Goal: Task Accomplishment & Management: Manage account settings

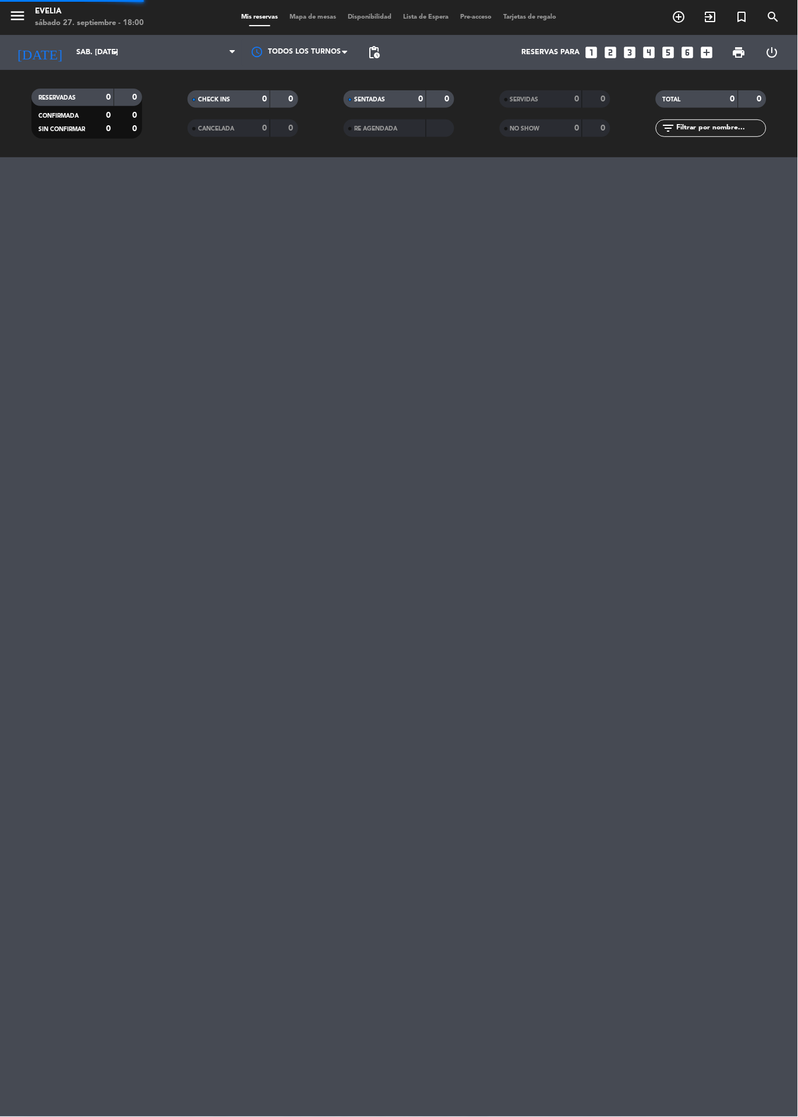
click at [249, 25] on span at bounding box center [259, 25] width 21 height 1
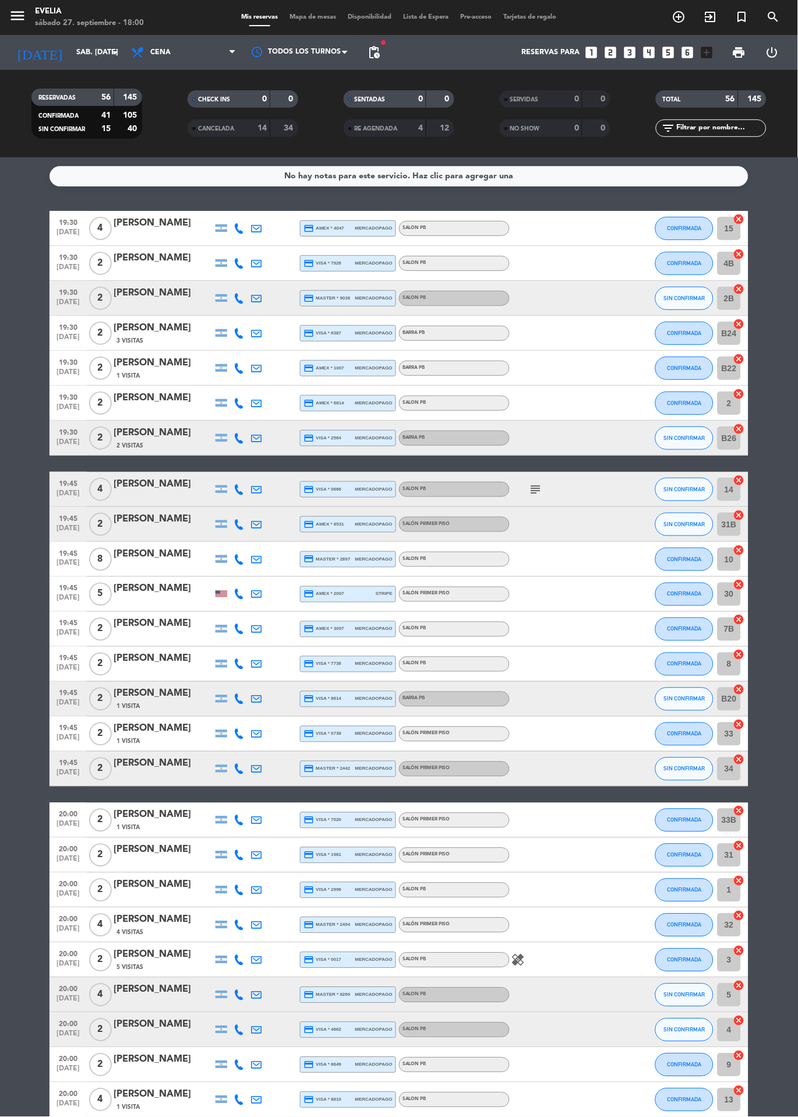
click at [538, 495] on icon "subject" at bounding box center [536, 489] width 14 height 14
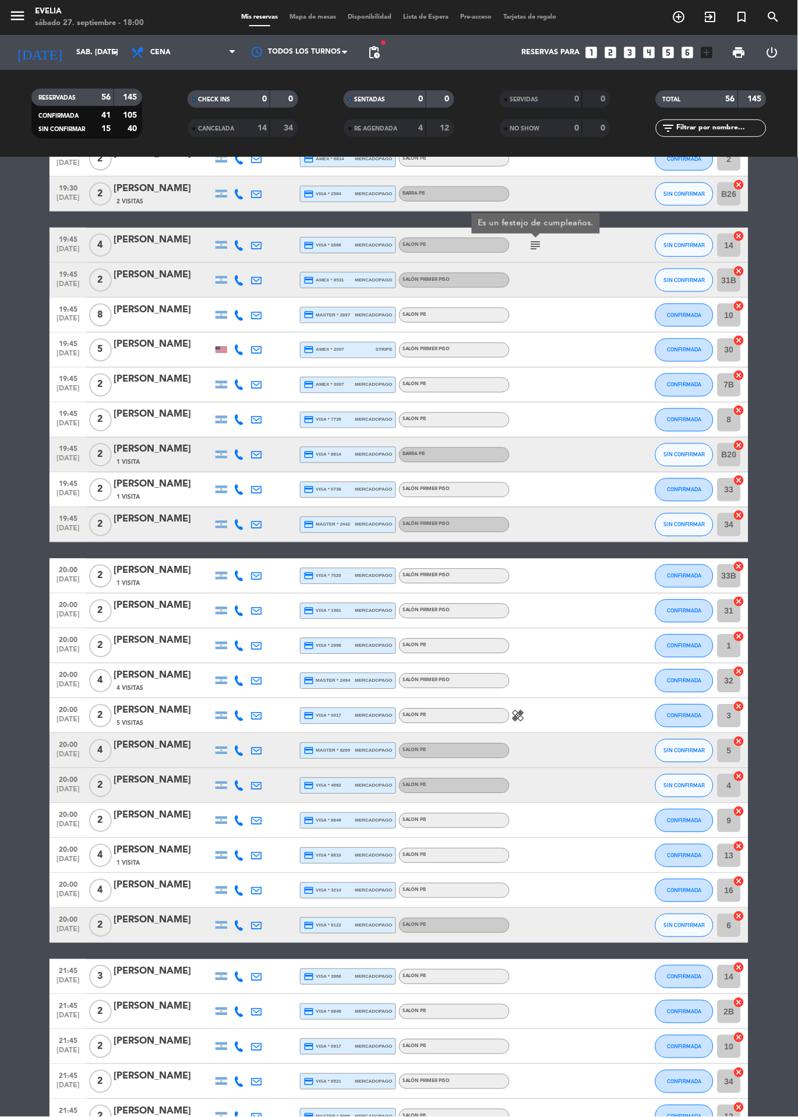
scroll to position [291, 0]
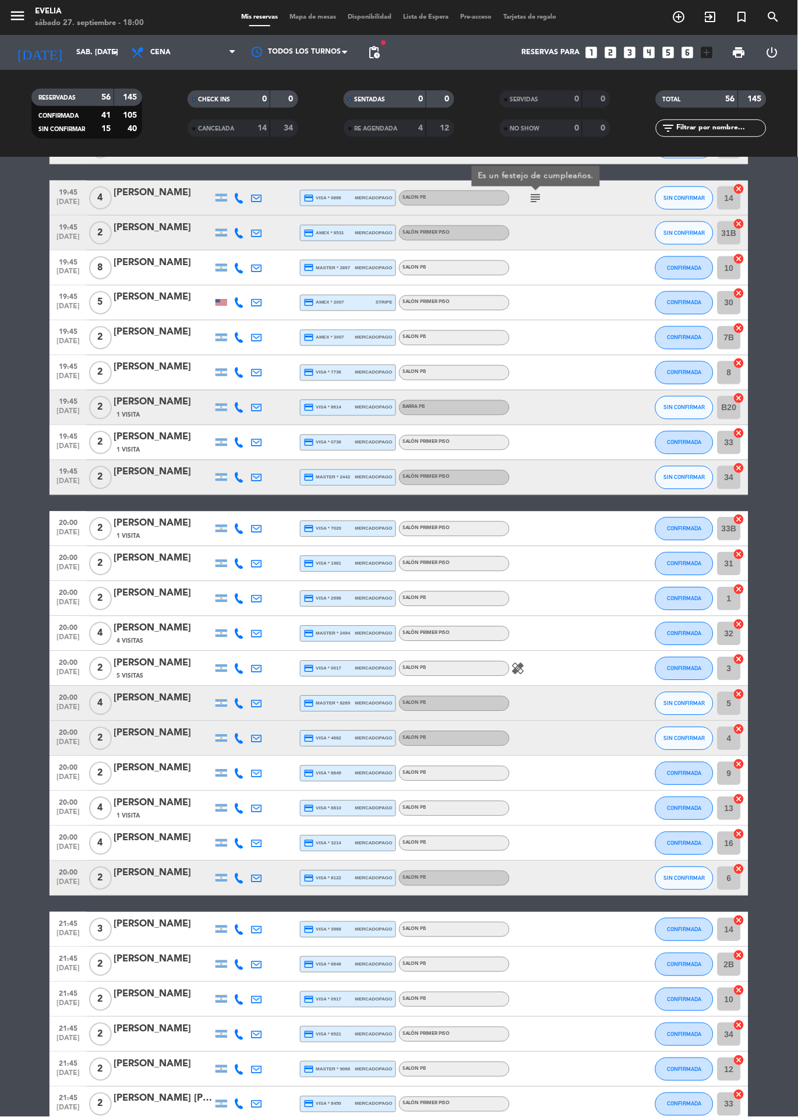
click at [500, 675] on div "SALON PB" at bounding box center [454, 668] width 111 height 15
click at [516, 669] on icon "healing" at bounding box center [518, 669] width 14 height 14
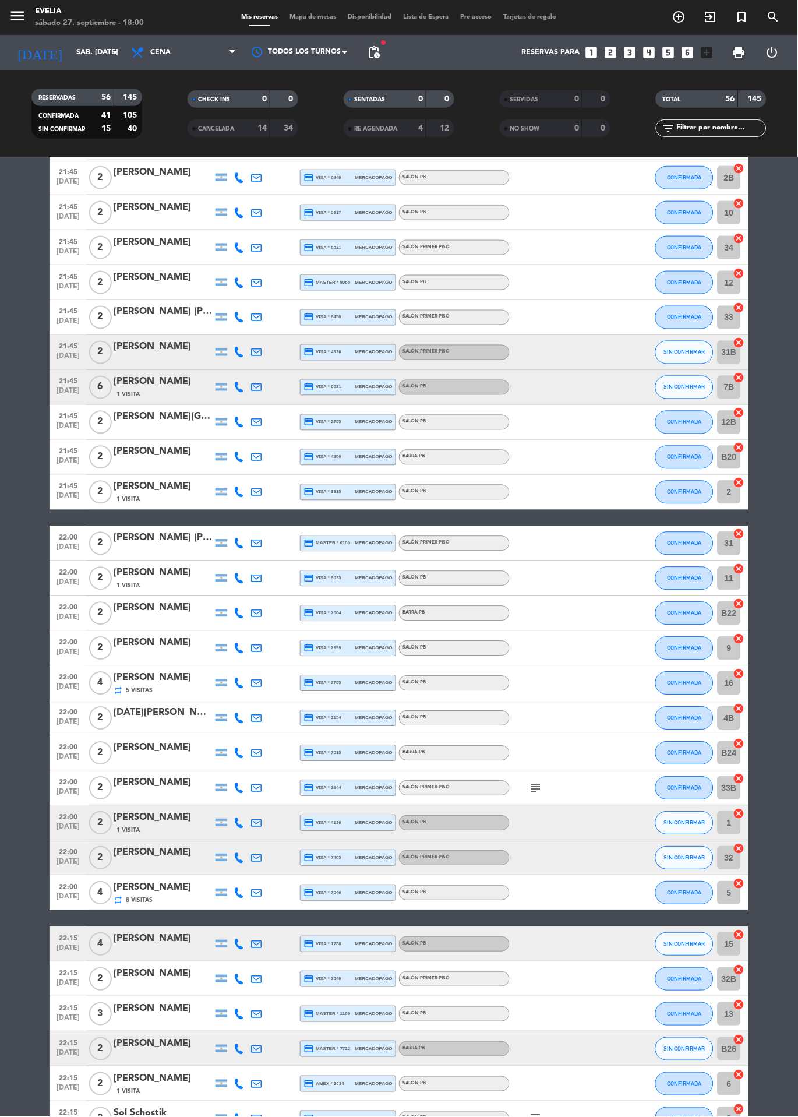
scroll to position [1043, 0]
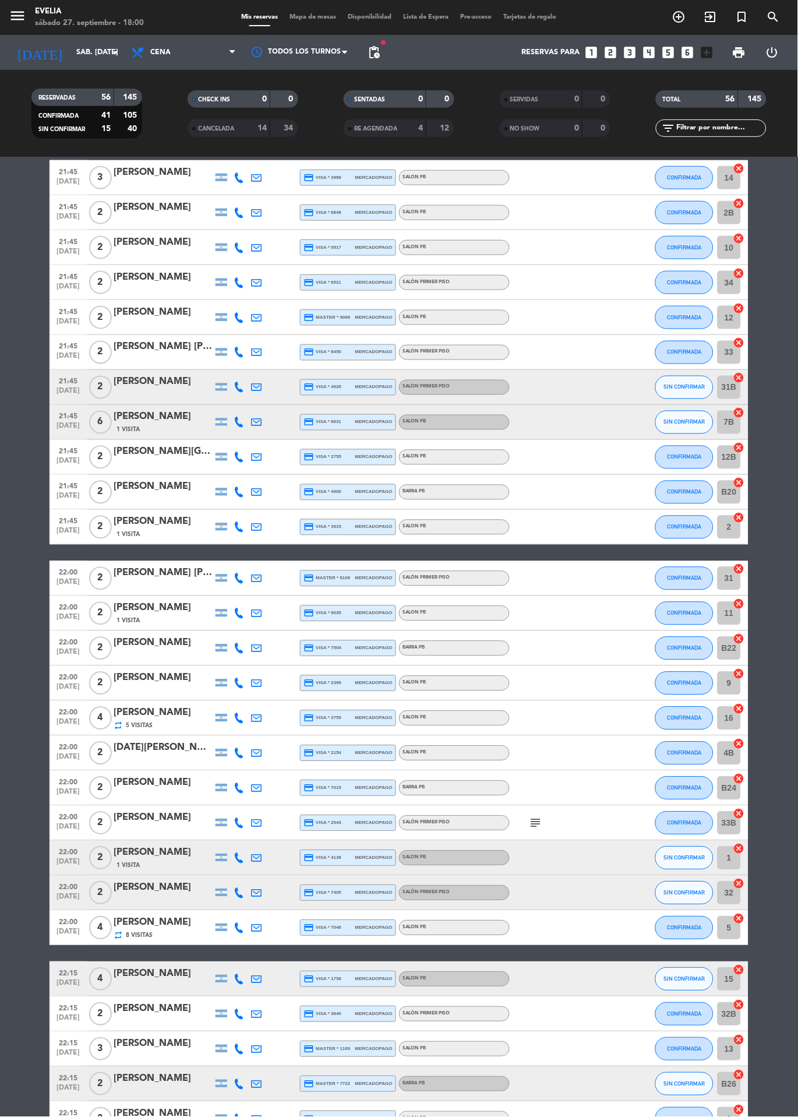
click at [533, 821] on icon "subject" at bounding box center [536, 823] width 14 height 14
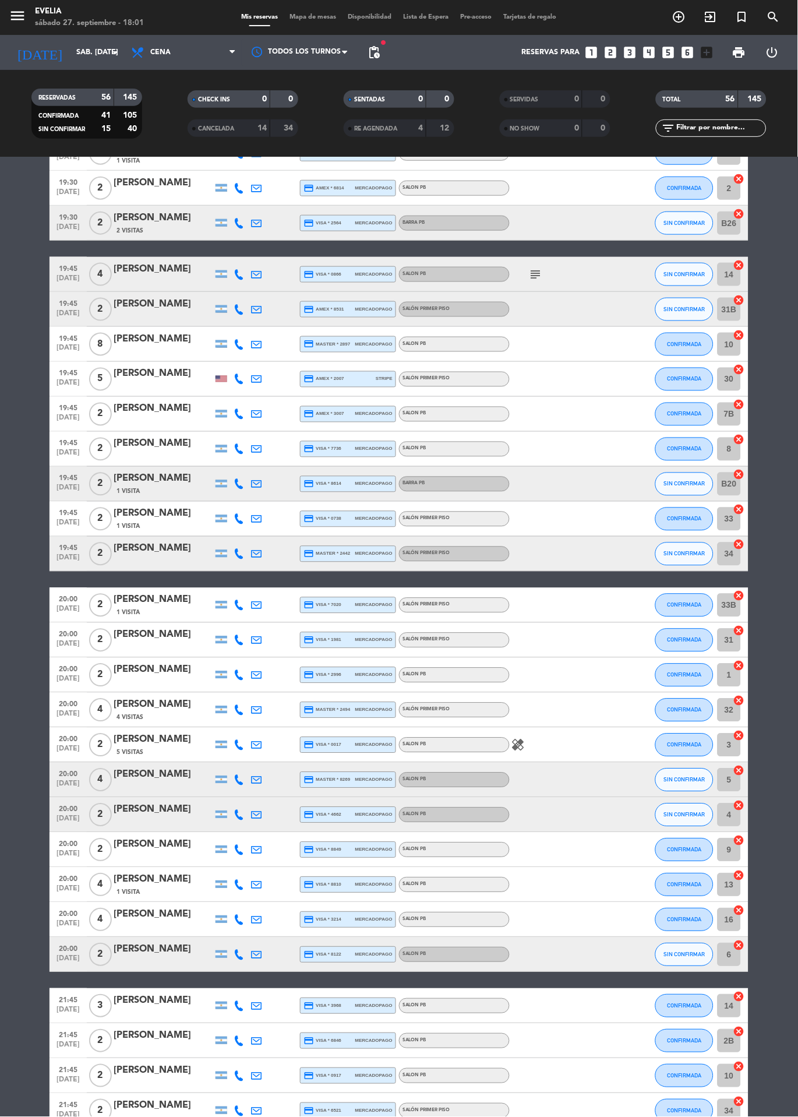
scroll to position [211, 0]
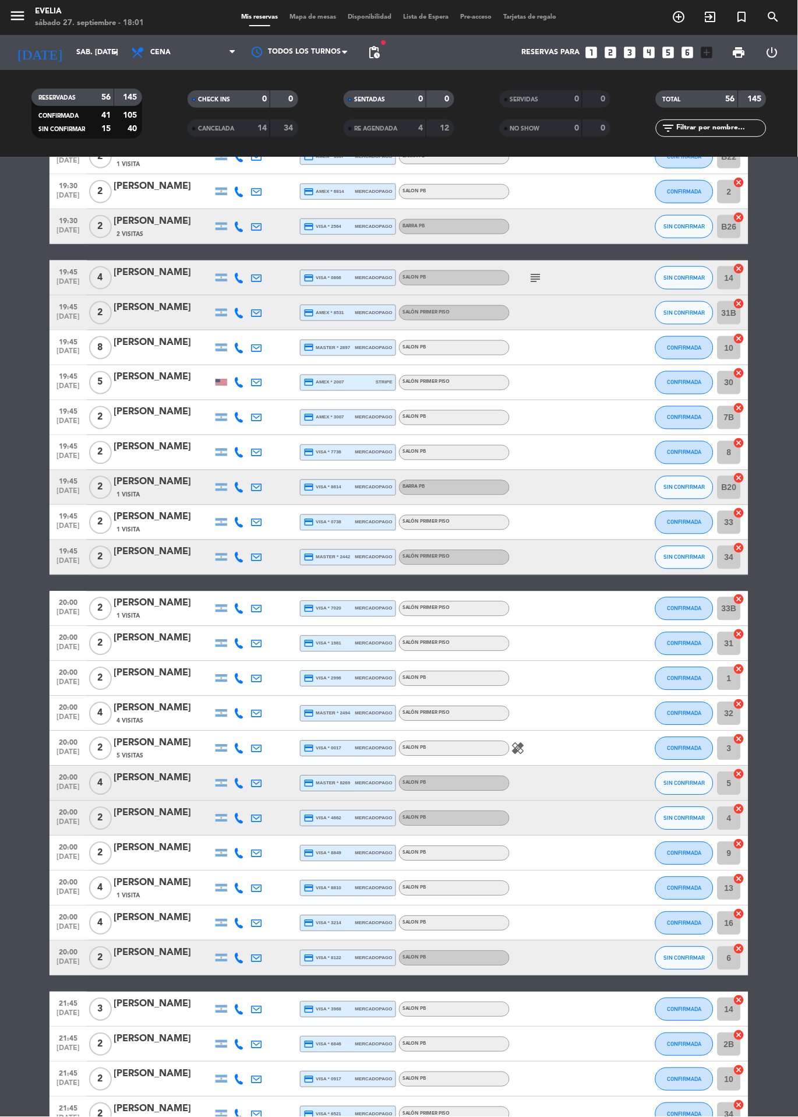
click at [302, 17] on span "Mapa de mesas" at bounding box center [313, 17] width 58 height 6
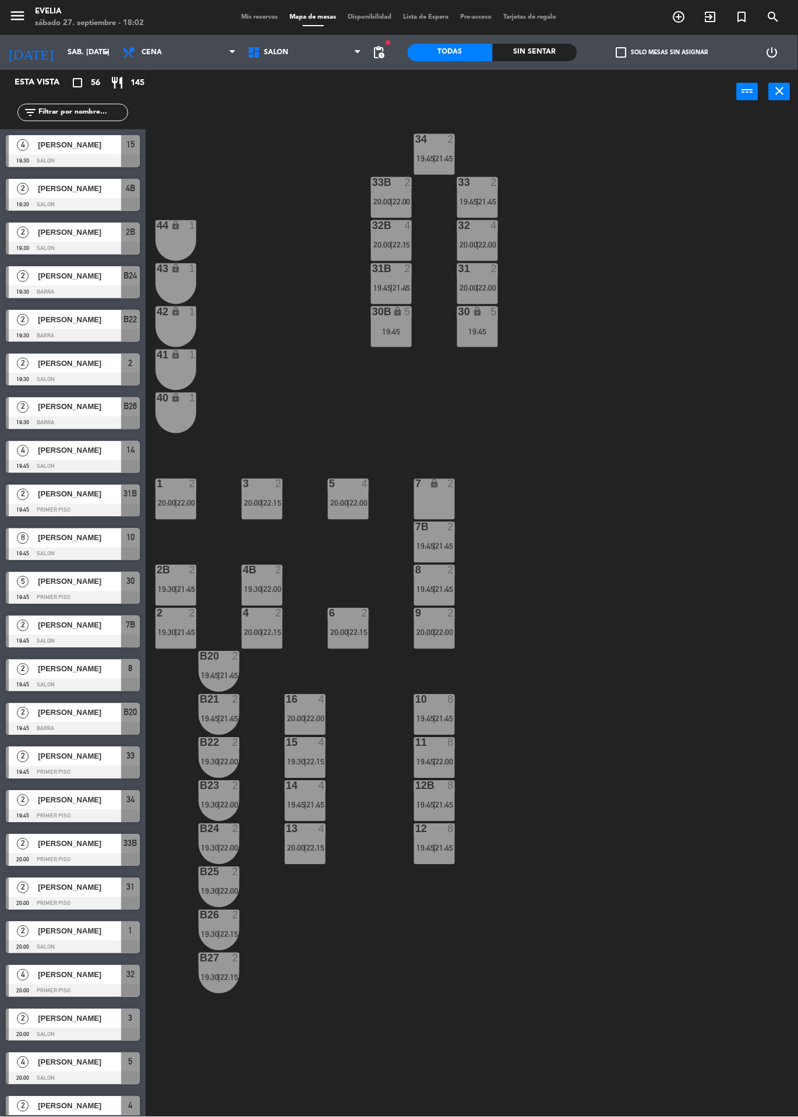
click at [379, 72] on div "power_input close" at bounding box center [441, 92] width 591 height 44
click at [379, 58] on span "pending_actions" at bounding box center [379, 52] width 14 height 14
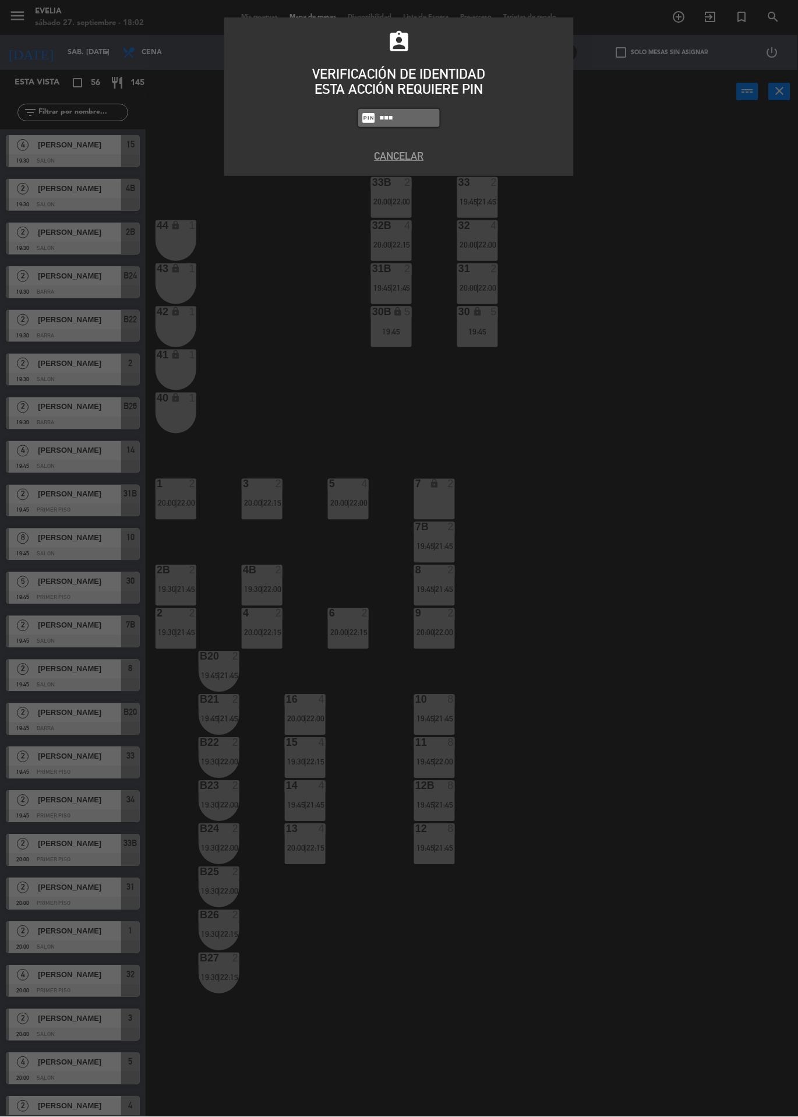
type input "6389"
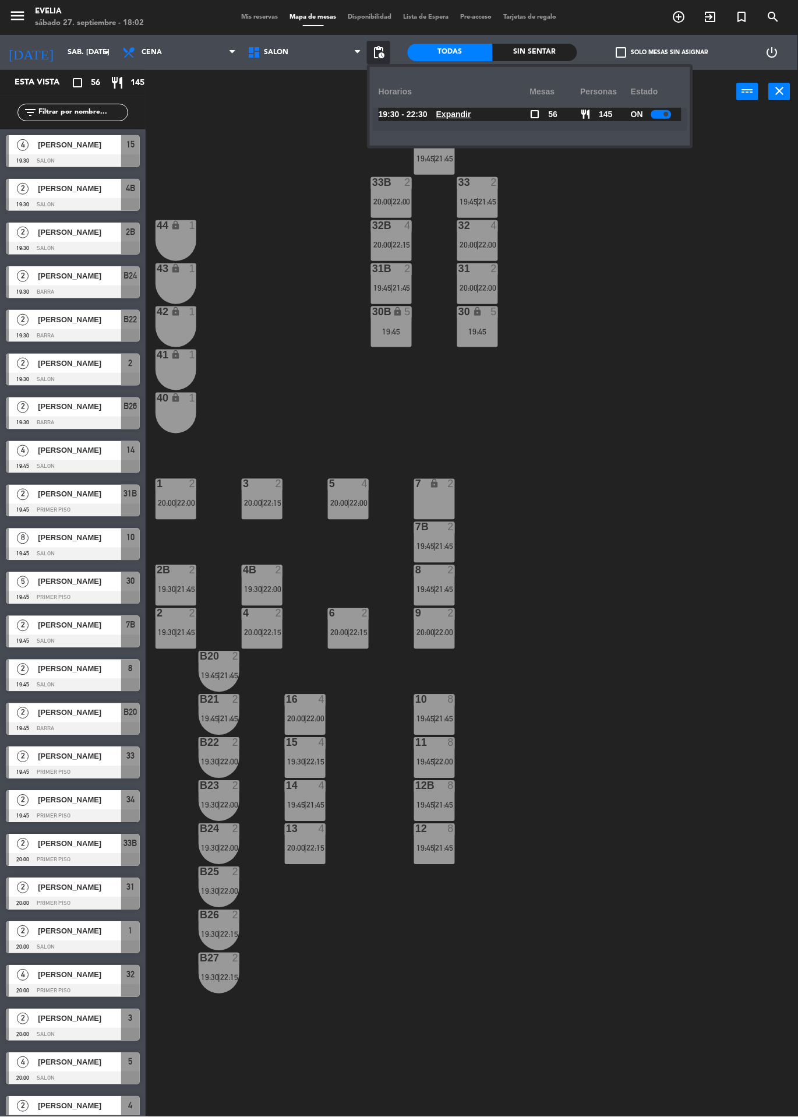
click at [446, 137] on div "close Horarios Mesas personas Estado 19:30 - 22:30 Expandir check_box_outline_b…" at bounding box center [530, 106] width 320 height 79
click at [447, 118] on u "Expandir" at bounding box center [453, 114] width 35 height 9
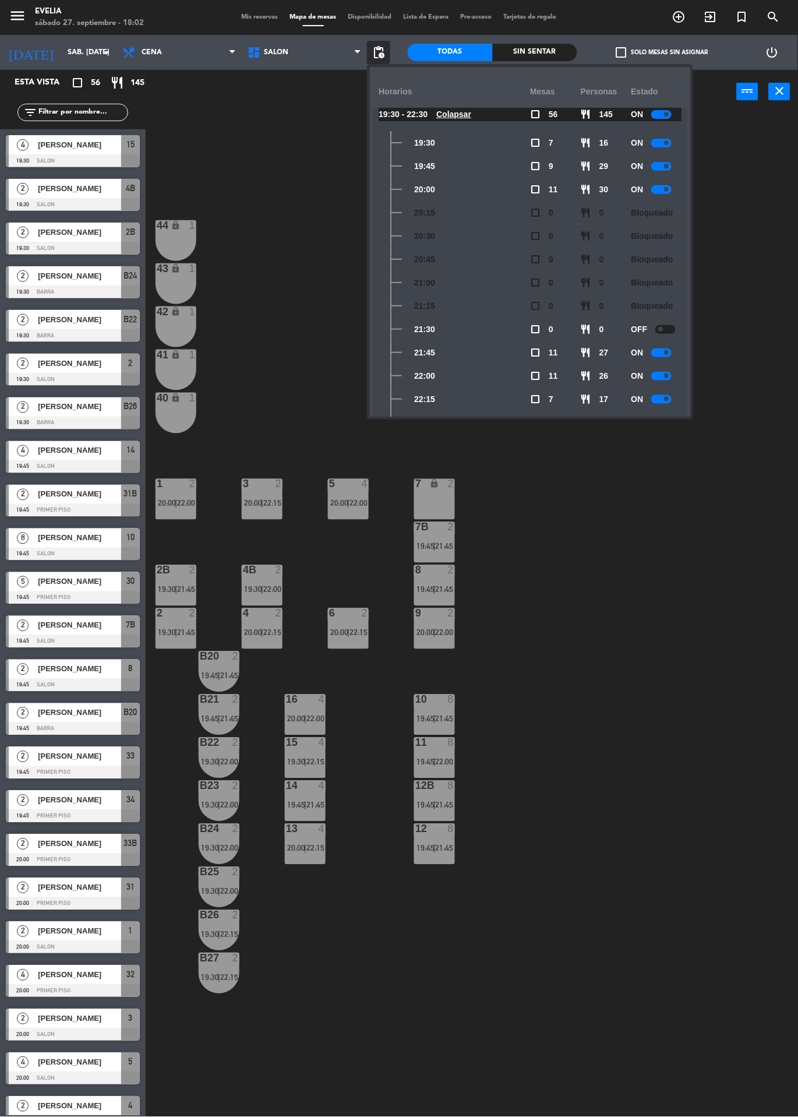
scroll to position [31, 0]
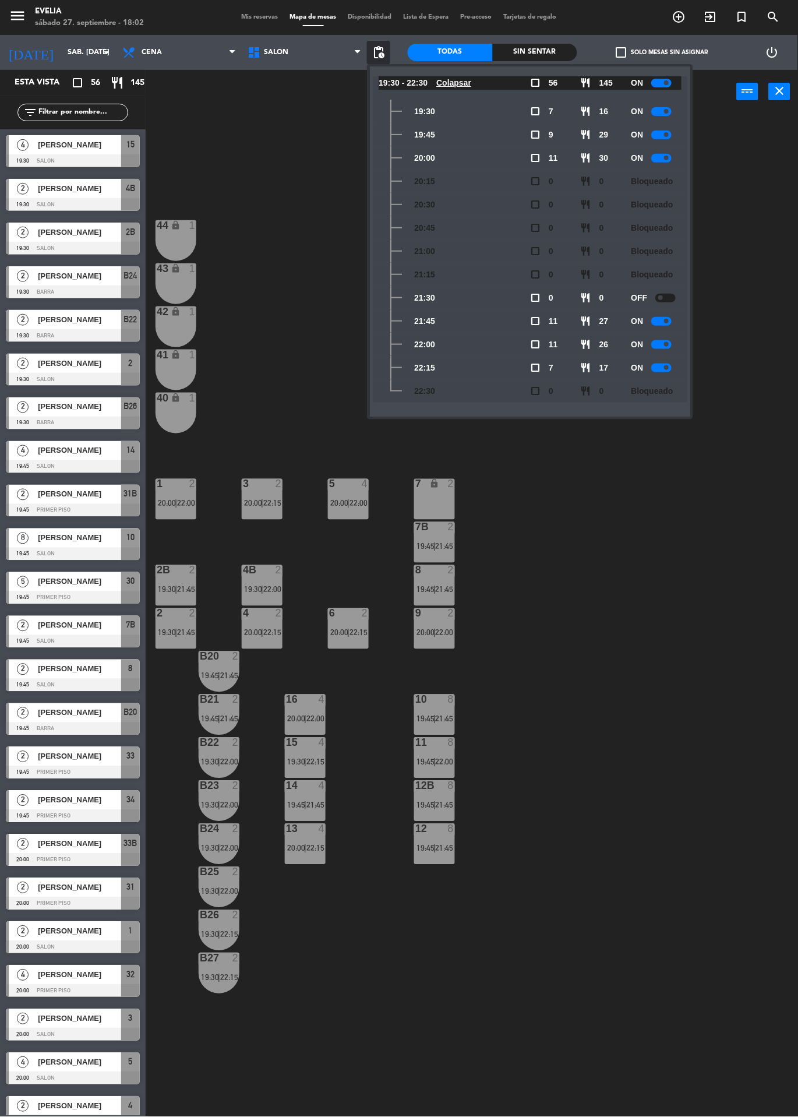
click at [581, 670] on div "34 2 19:45 | 21:45 33B 2 20:00 | 22:00 33 2 19:45 | 21:45 44 lock 1 32B 4 20:00…" at bounding box center [476, 615] width 644 height 1003
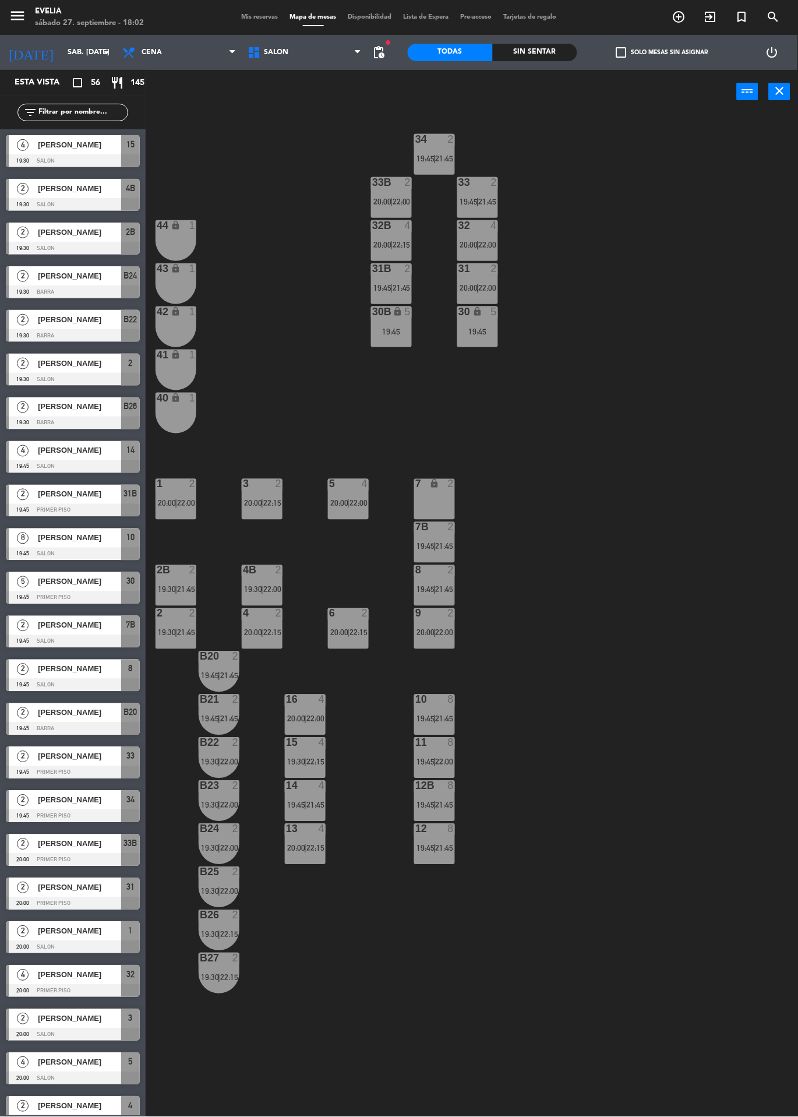
click at [259, 16] on span "Mis reservas" at bounding box center [260, 17] width 48 height 6
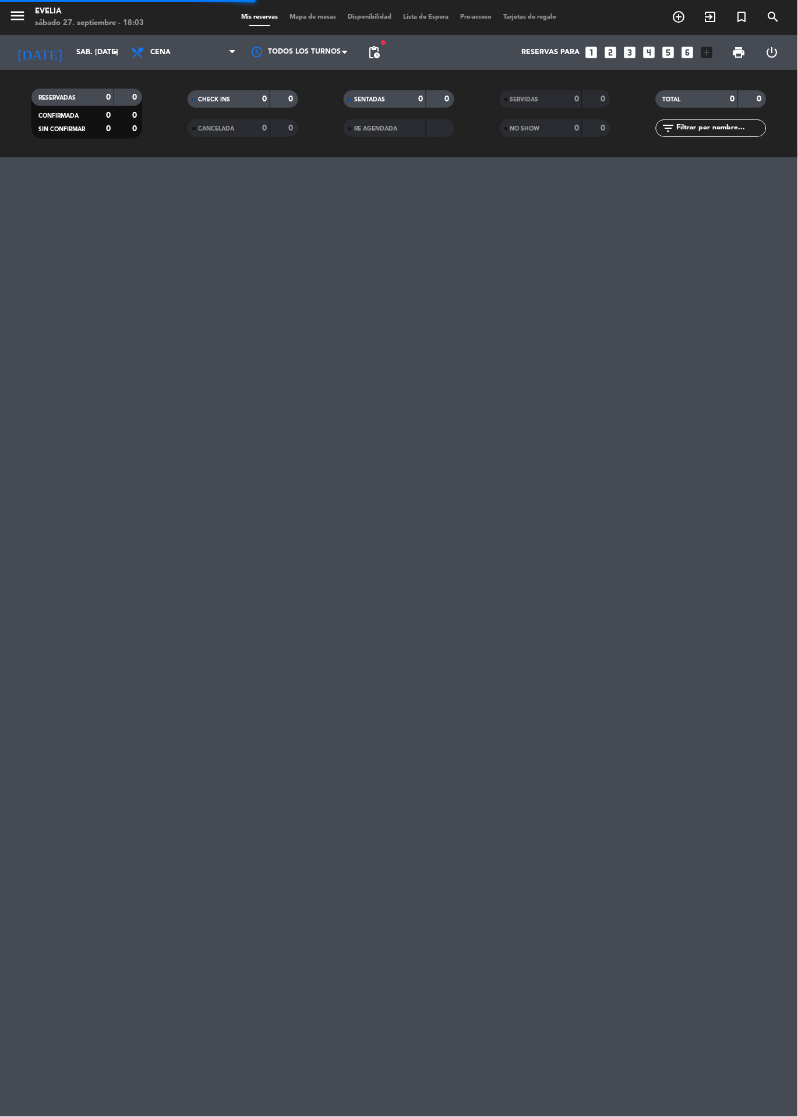
click at [315, 19] on span "Mapa de mesas" at bounding box center [313, 17] width 58 height 6
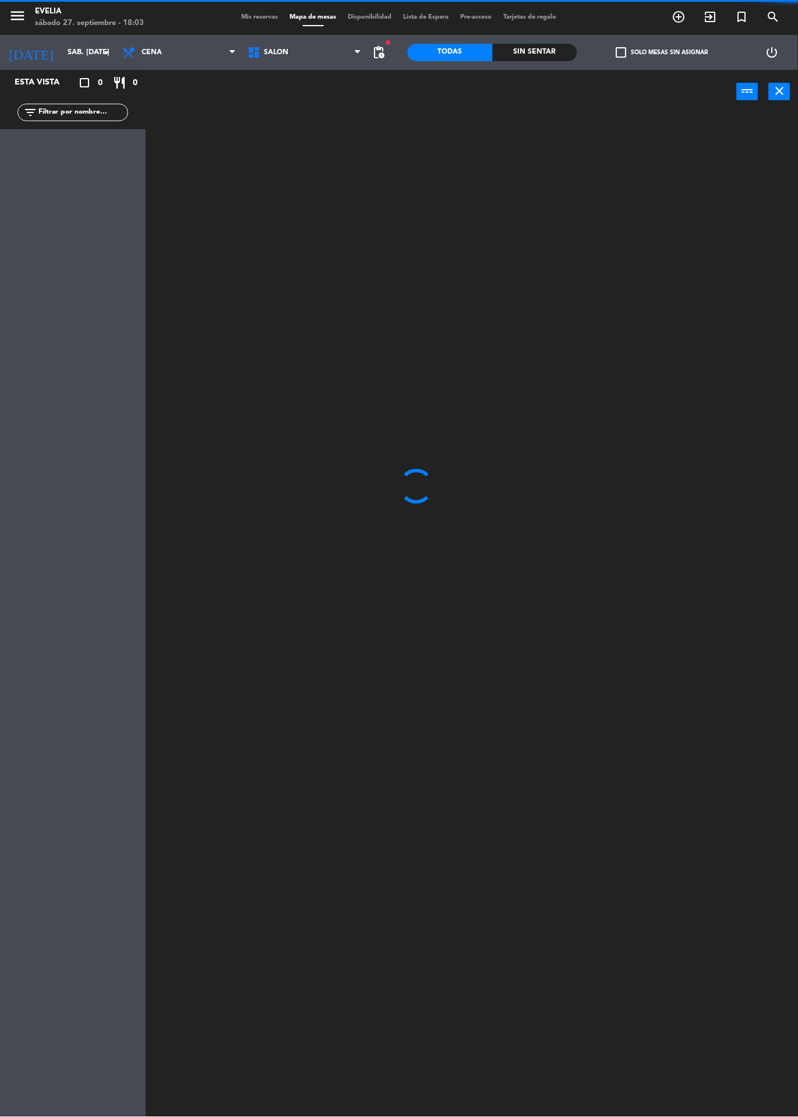
click at [237, 19] on span "Mis reservas" at bounding box center [260, 17] width 48 height 6
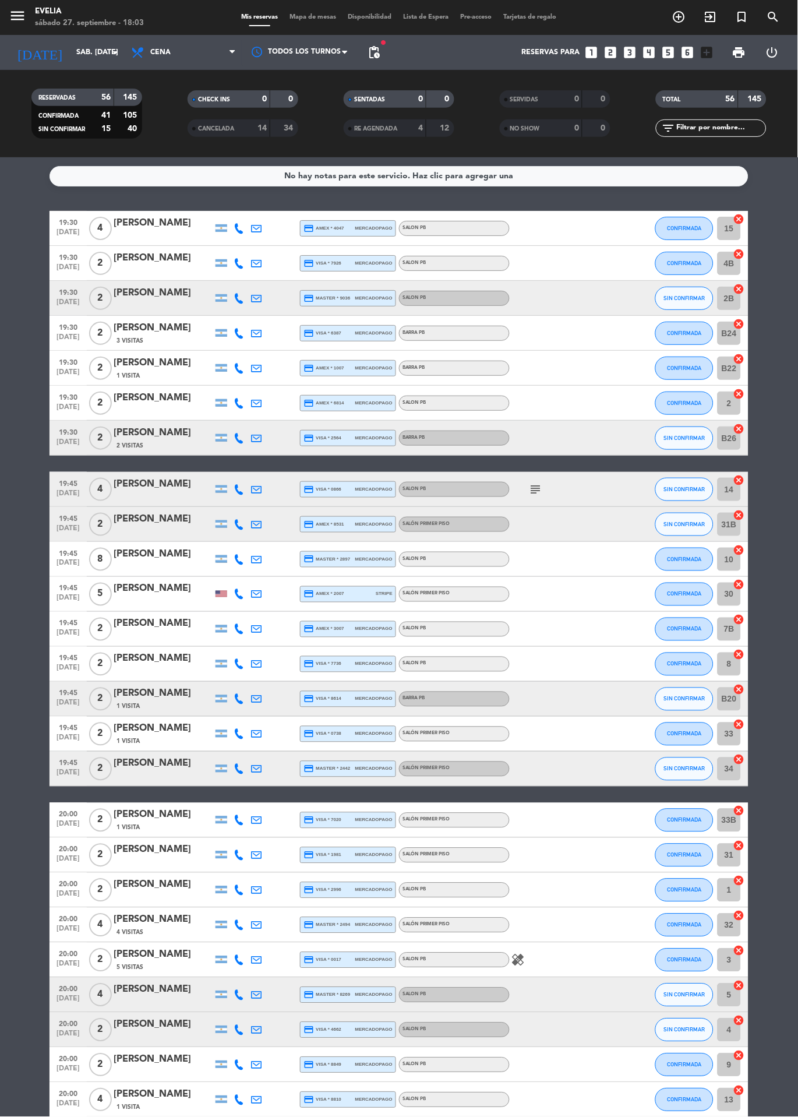
click at [542, 489] on icon "subject" at bounding box center [536, 489] width 14 height 14
click at [156, 479] on div "[PERSON_NAME]" at bounding box center [163, 484] width 99 height 15
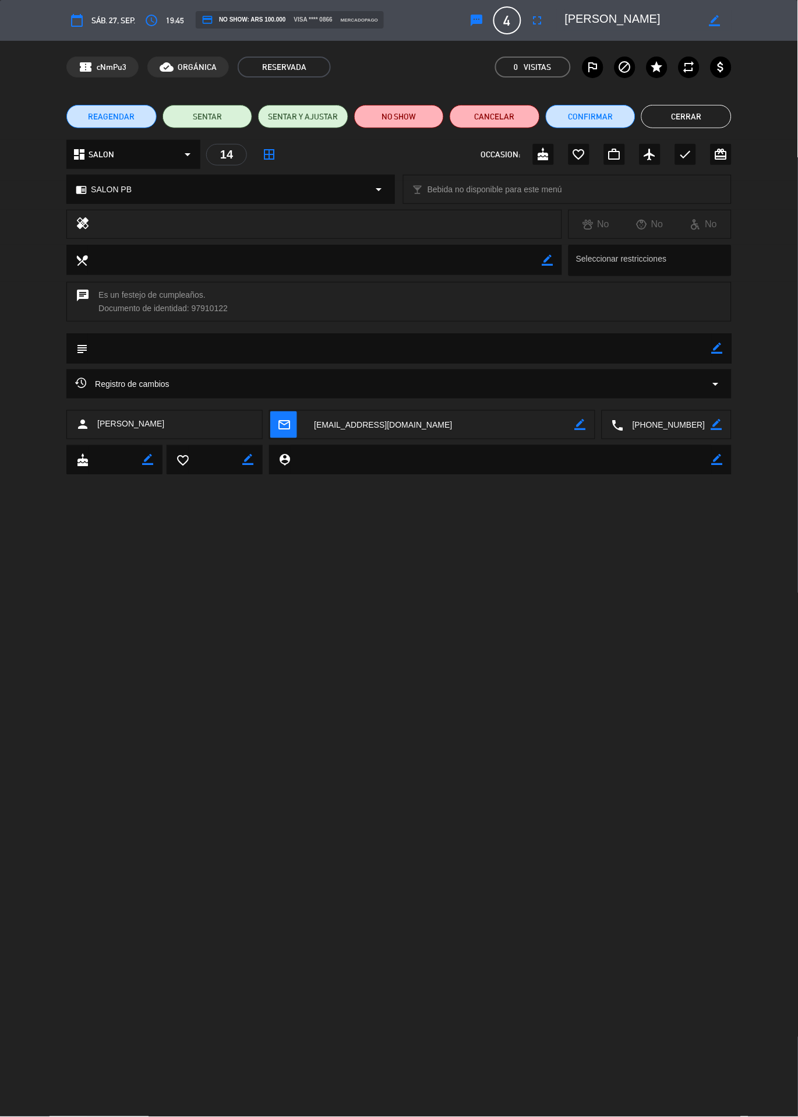
click at [499, 633] on div "calendar_today sáb. 27, sep. access_time 19:45 credit_card NO SHOW: ARS 100.000…" at bounding box center [399, 558] width 798 height 1117
click at [708, 110] on button "Cerrar" at bounding box center [686, 116] width 90 height 23
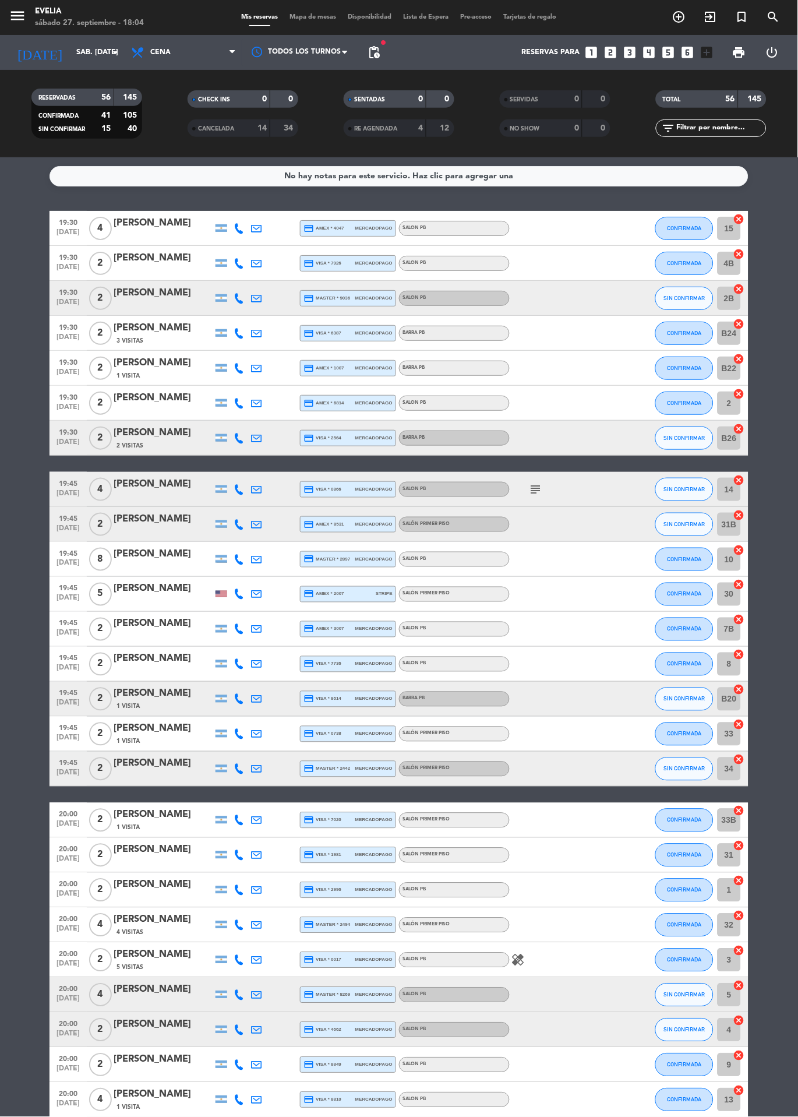
click at [152, 488] on div "[PERSON_NAME]" at bounding box center [163, 484] width 99 height 15
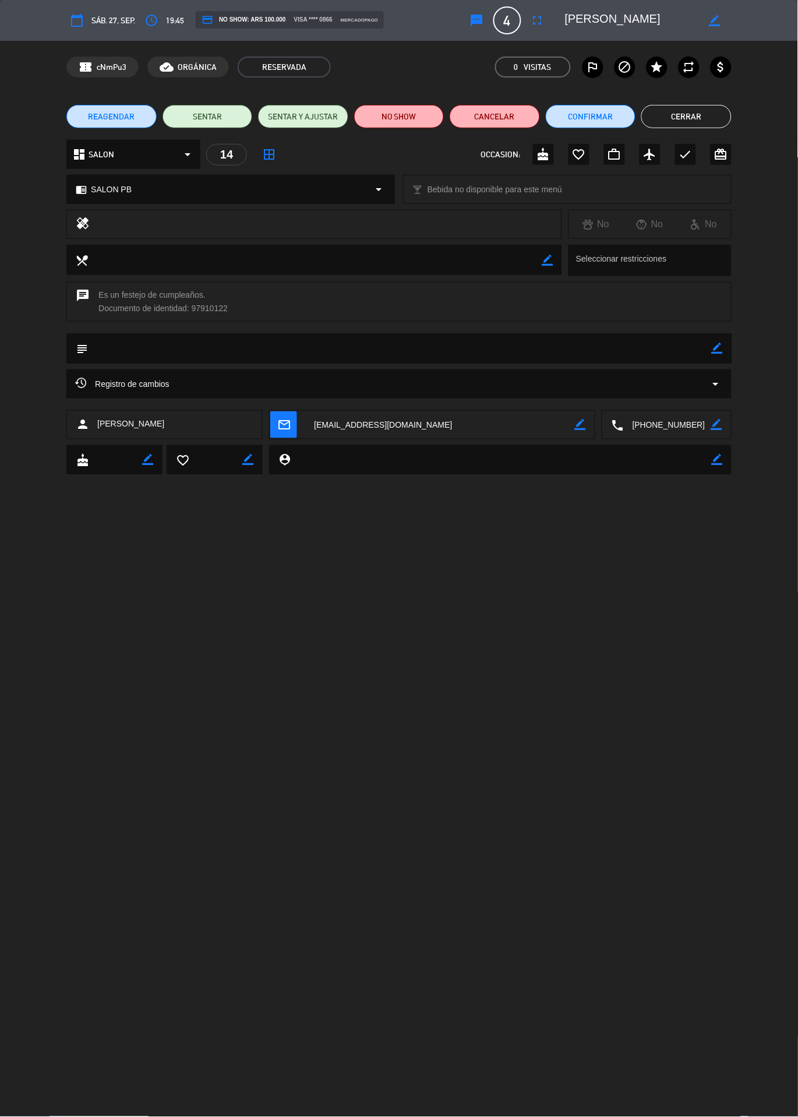
click at [694, 125] on button "Cerrar" at bounding box center [686, 116] width 90 height 23
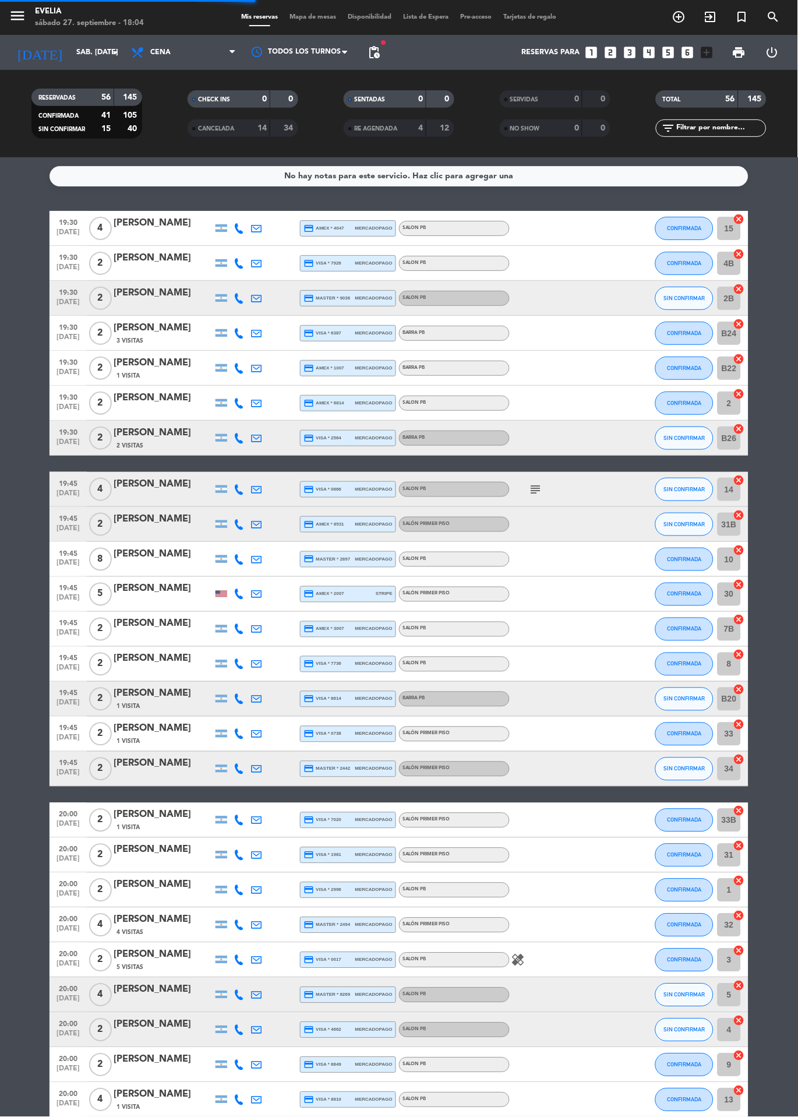
click at [309, 20] on div "Mis reservas Mapa de mesas Disponibilidad Lista de Espera Pre-acceso Tarjetas d…" at bounding box center [399, 17] width 327 height 10
click at [297, 17] on span "Mapa de mesas" at bounding box center [313, 17] width 58 height 6
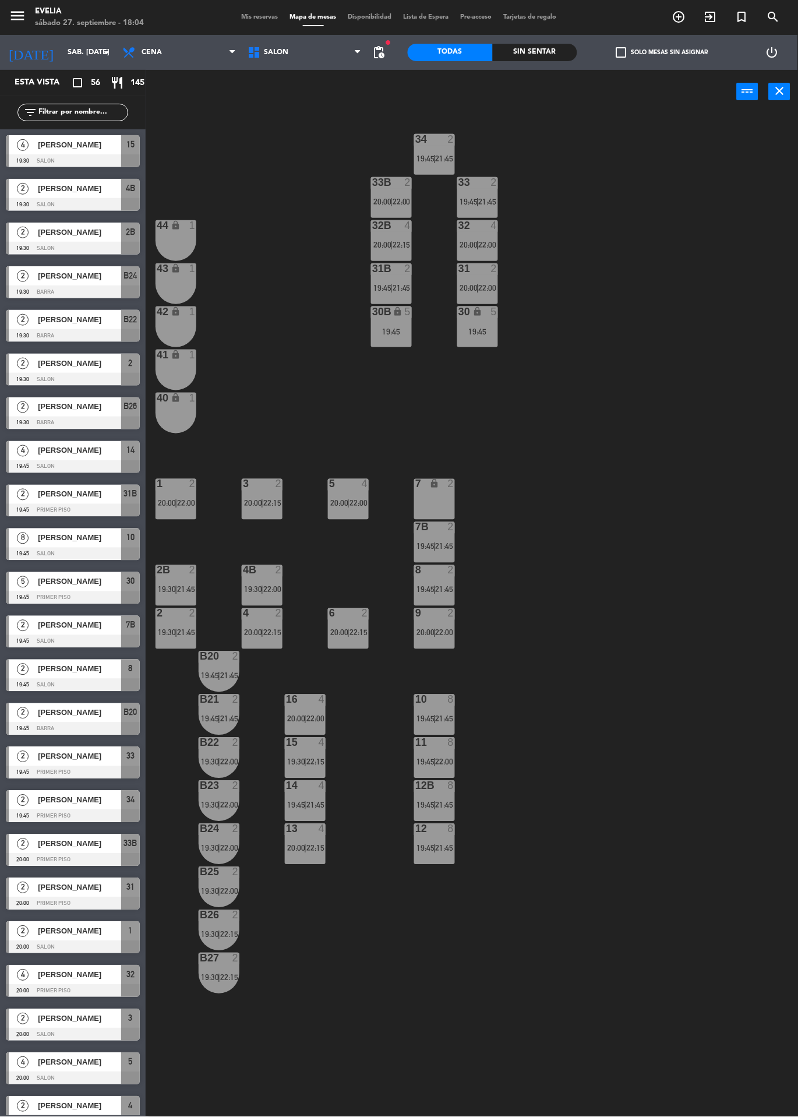
click at [100, 460] on div at bounding box center [73, 466] width 134 height 13
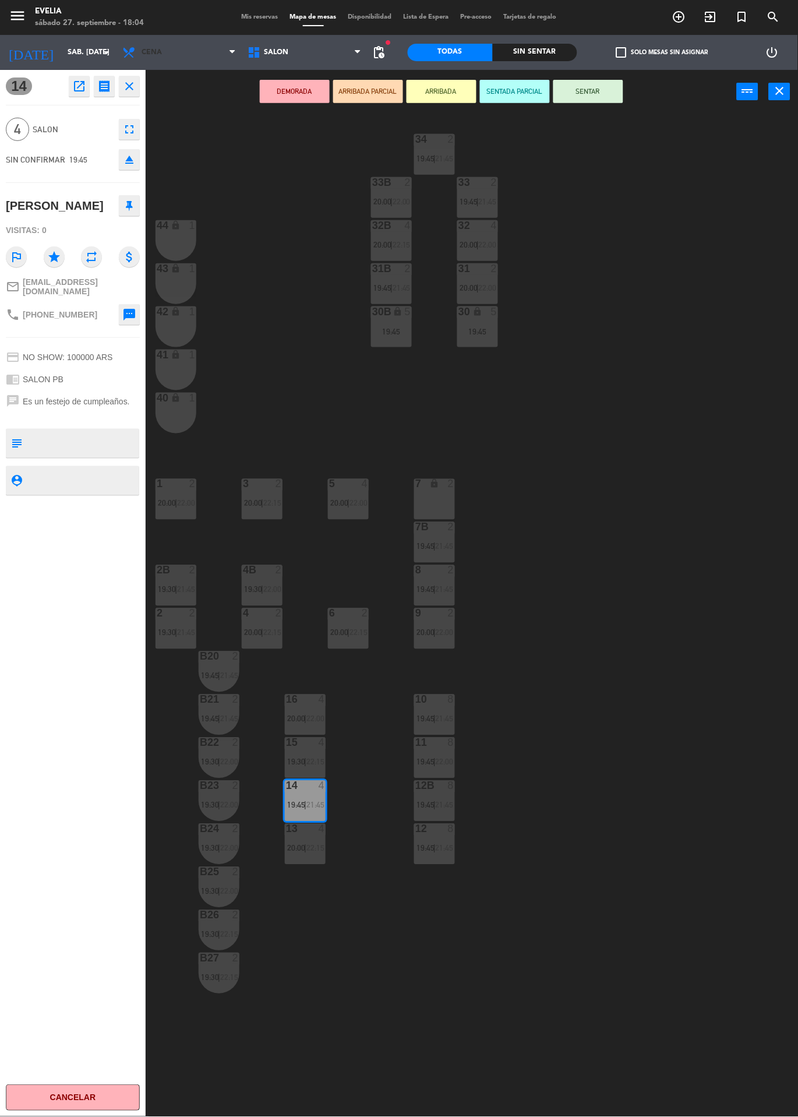
click at [231, 41] on span "Cena" at bounding box center [179, 53] width 125 height 26
click at [248, 17] on span "Mis reservas" at bounding box center [260, 17] width 48 height 6
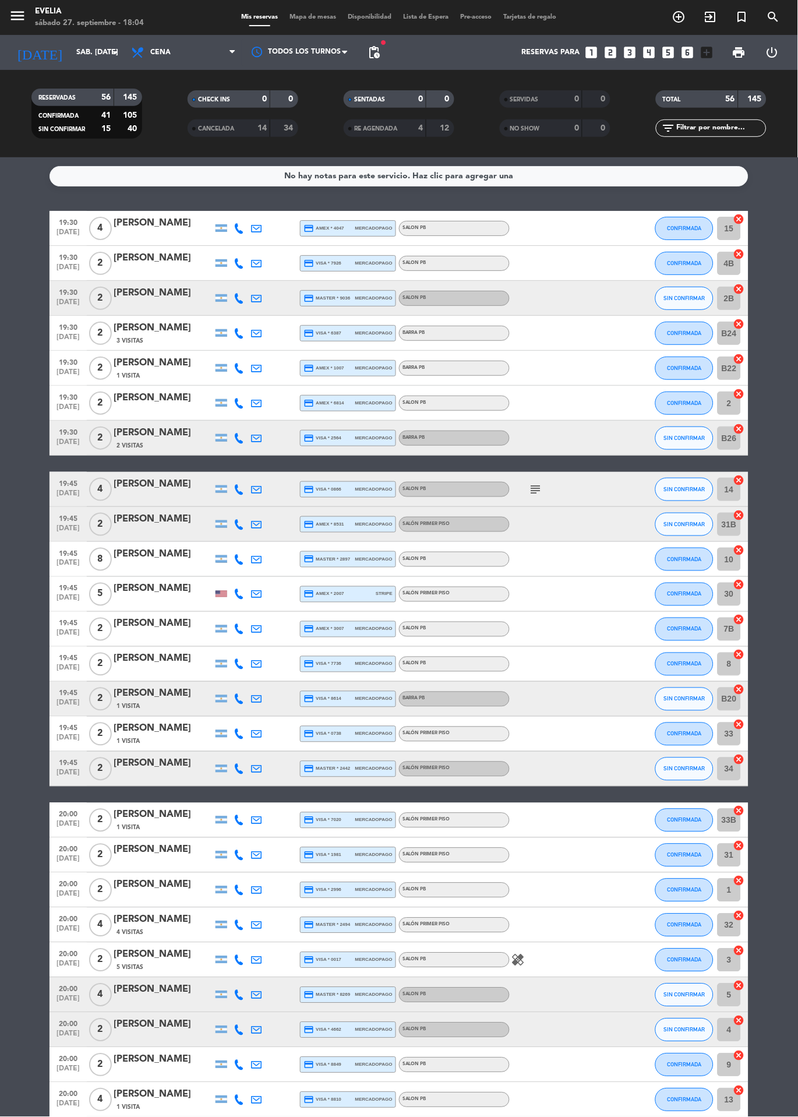
click at [540, 486] on icon "subject" at bounding box center [536, 489] width 14 height 14
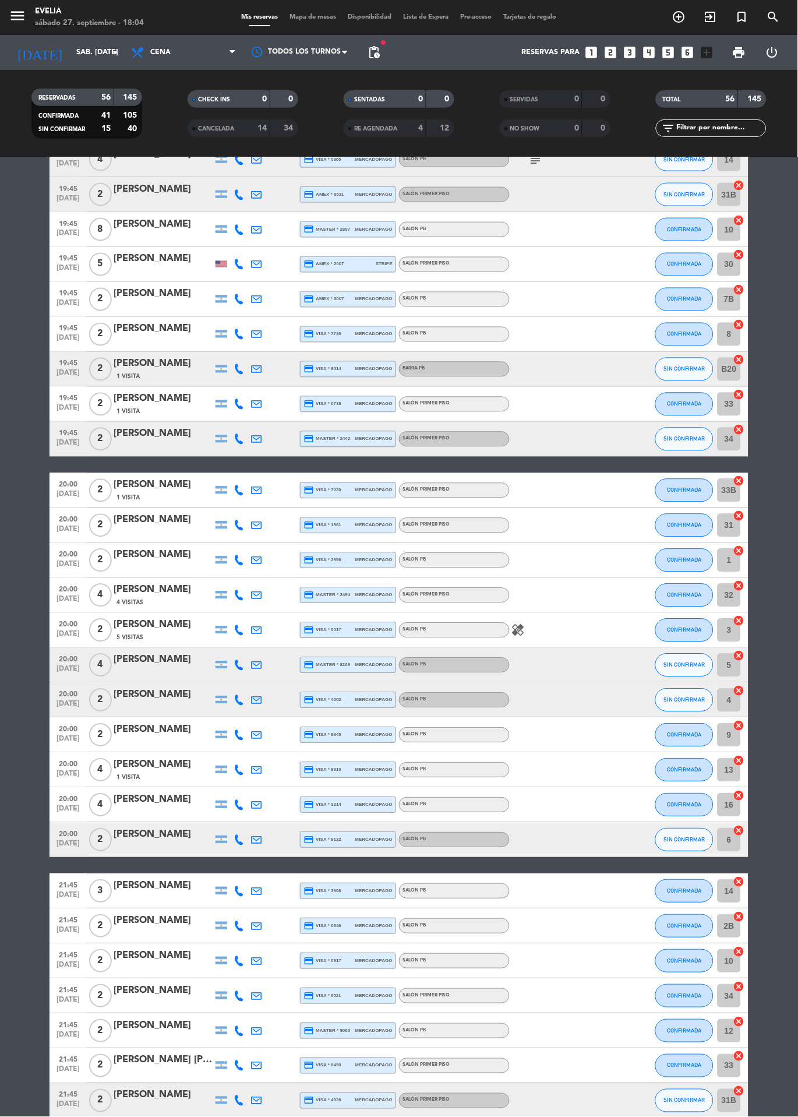
scroll to position [335, 0]
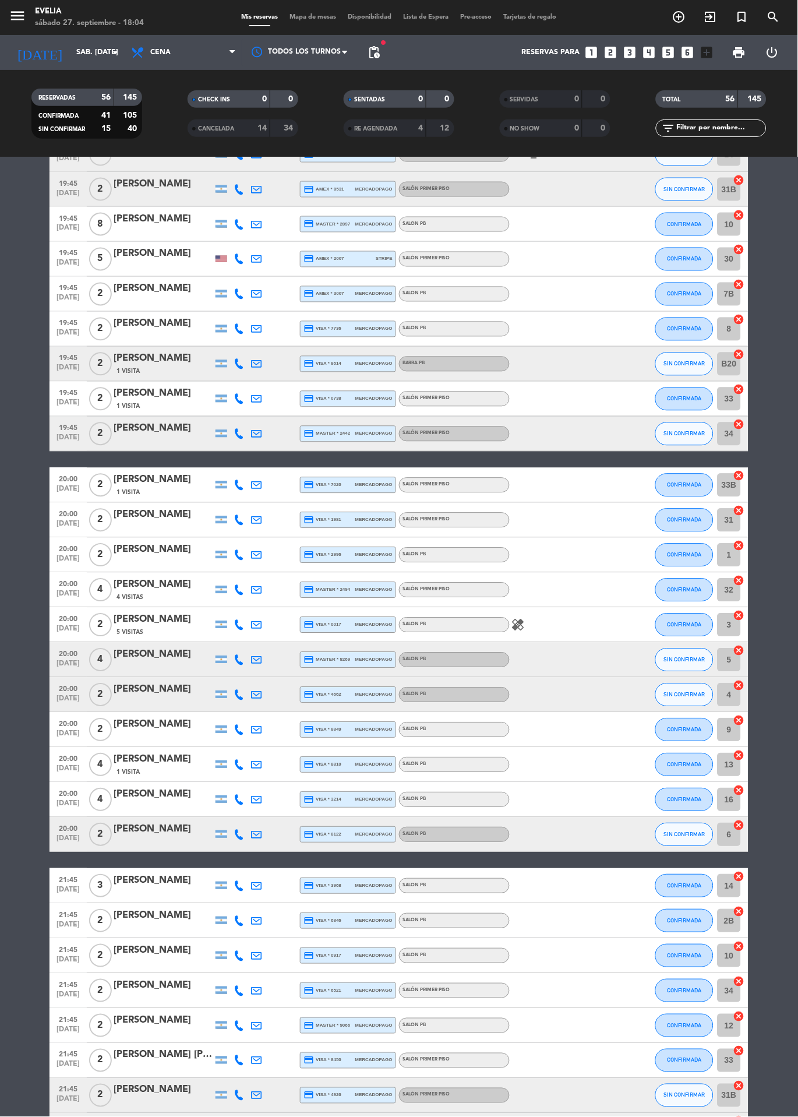
click at [518, 625] on icon "healing" at bounding box center [518, 625] width 14 height 14
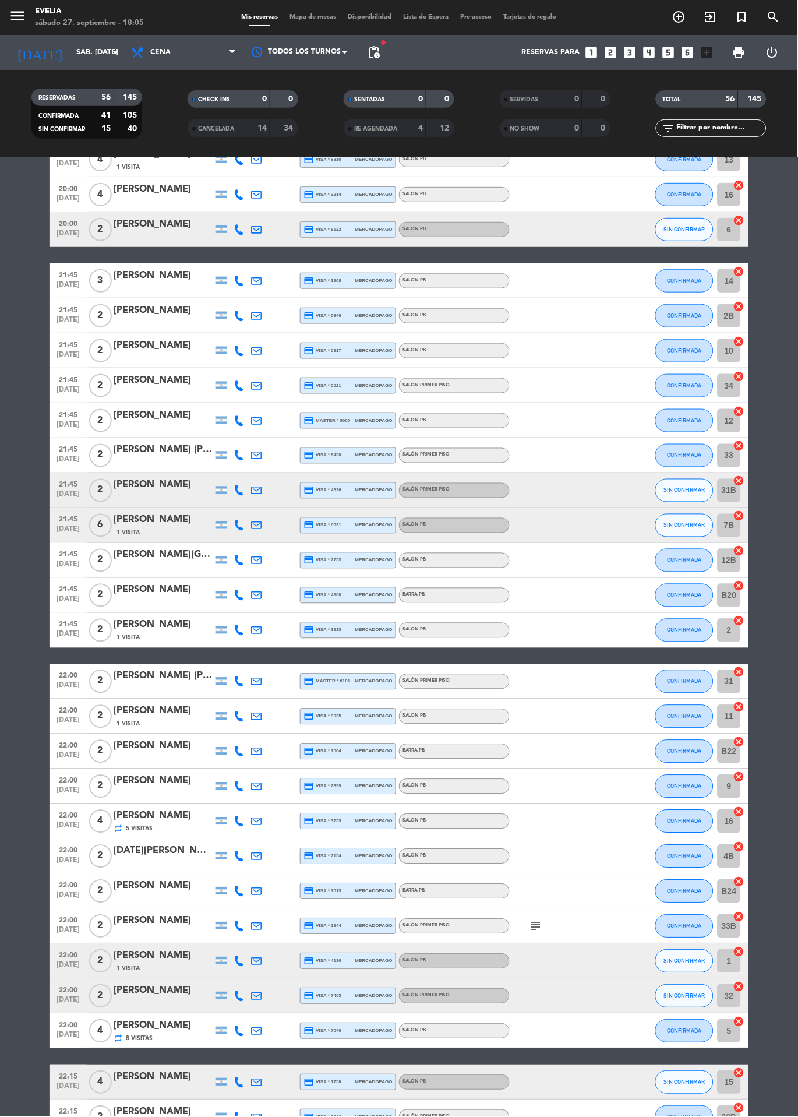
scroll to position [1078, 0]
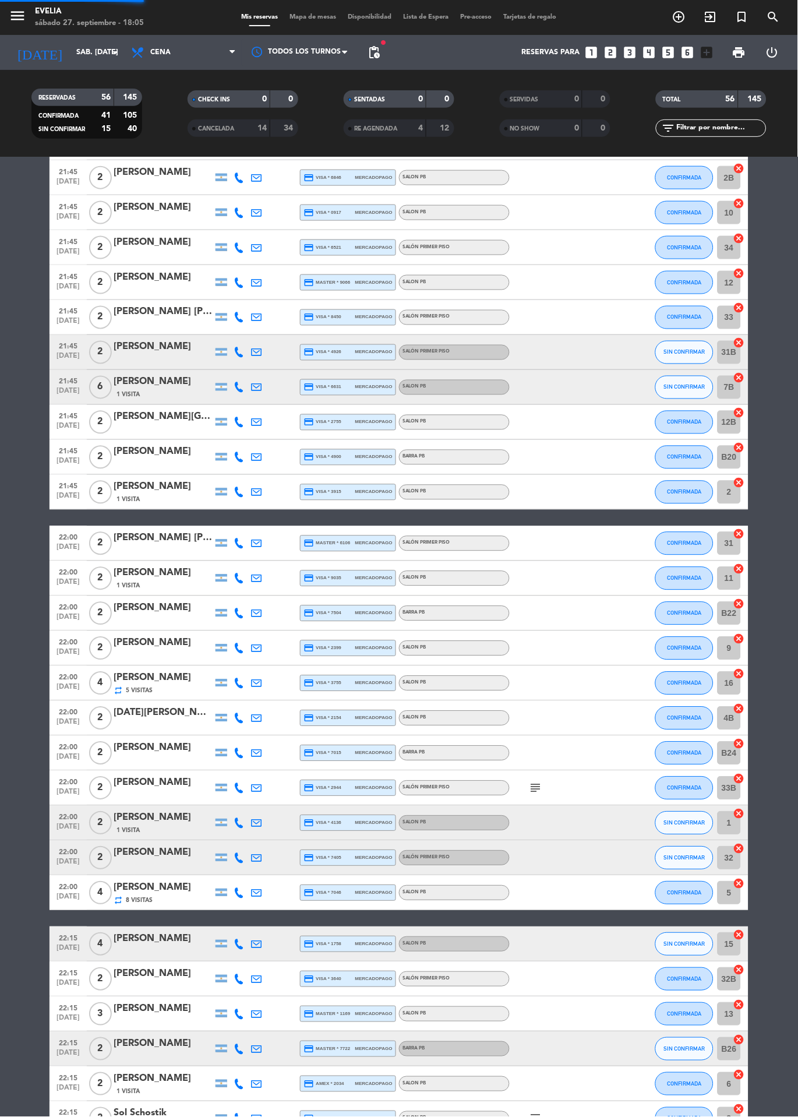
click at [534, 786] on icon "subject" at bounding box center [536, 788] width 14 height 14
click at [536, 1116] on icon "subject" at bounding box center [536, 1119] width 14 height 14
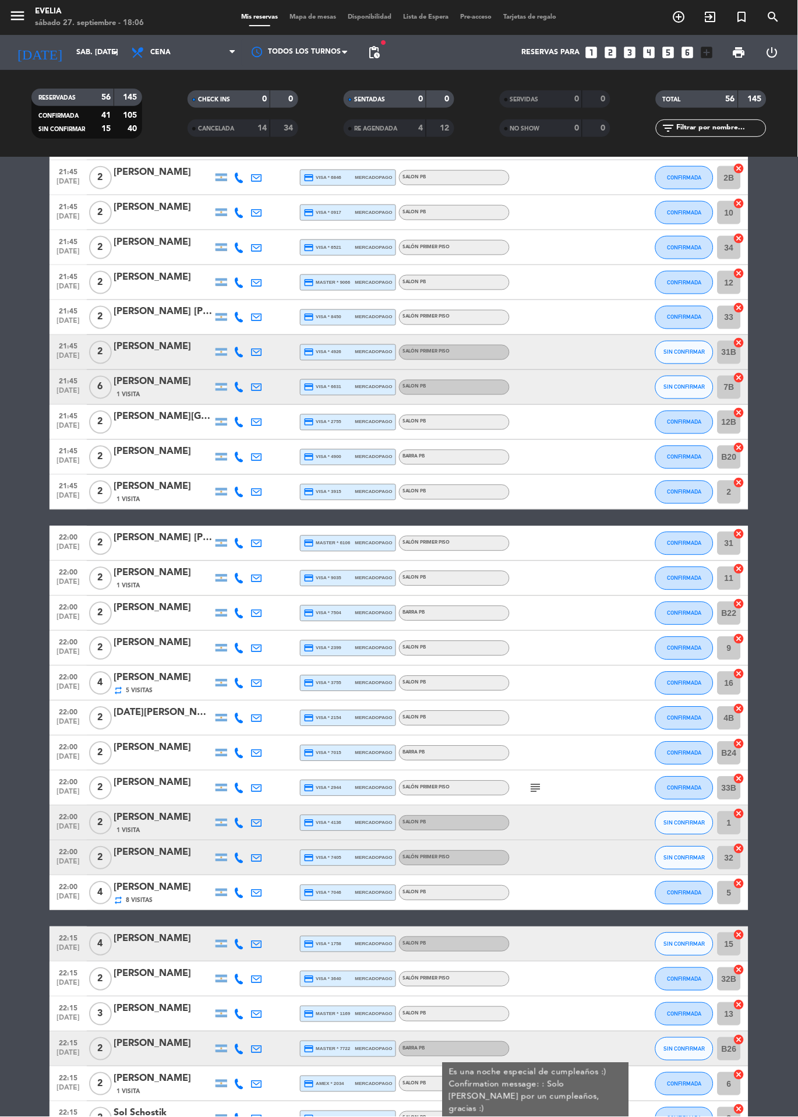
click at [298, 16] on span "Mapa de mesas" at bounding box center [313, 17] width 58 height 6
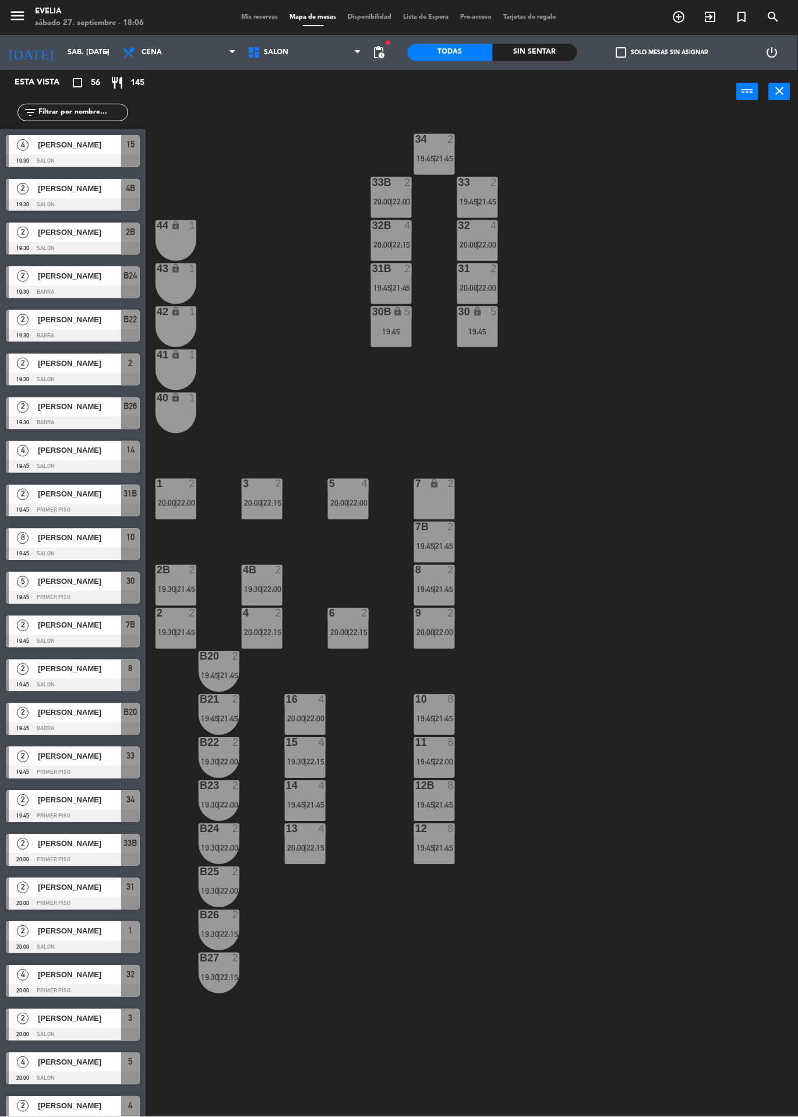
click at [786, 223] on div "34 2 19:45 | 21:45 33B 2 20:00 | 22:00 33 2 19:45 | 21:45 44 lock 1 32B 4 20:00…" at bounding box center [476, 671] width 644 height 1115
click at [781, 228] on div "34 2 19:45 | 21:45 33B 2 20:00 | 22:00 33 2 19:45 | 21:45 44 lock 1 32B 4 20:00…" at bounding box center [476, 671] width 644 height 1115
click at [195, 585] on span "21:45" at bounding box center [186, 589] width 18 height 9
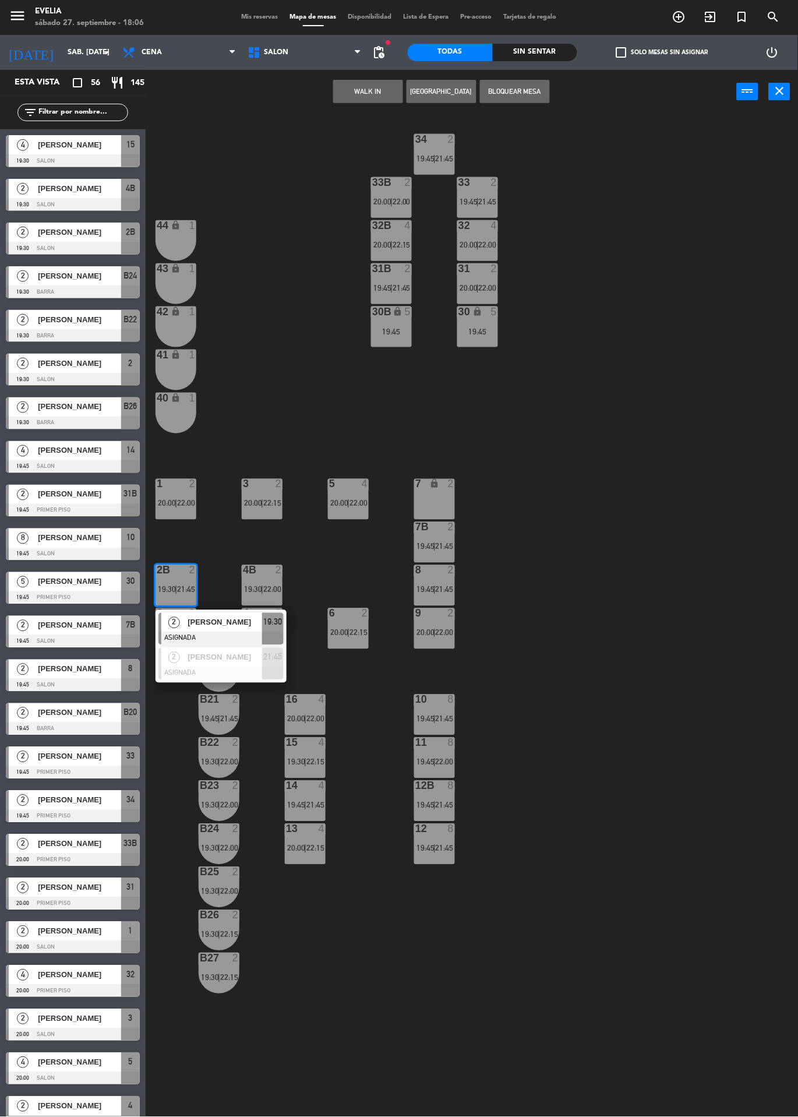
click at [644, 375] on div "34 2 19:45 | 21:45 33B 2 20:00 | 22:00 33 2 19:45 | 21:45 44 lock 1 32B 4 20:00…" at bounding box center [476, 671] width 644 height 1115
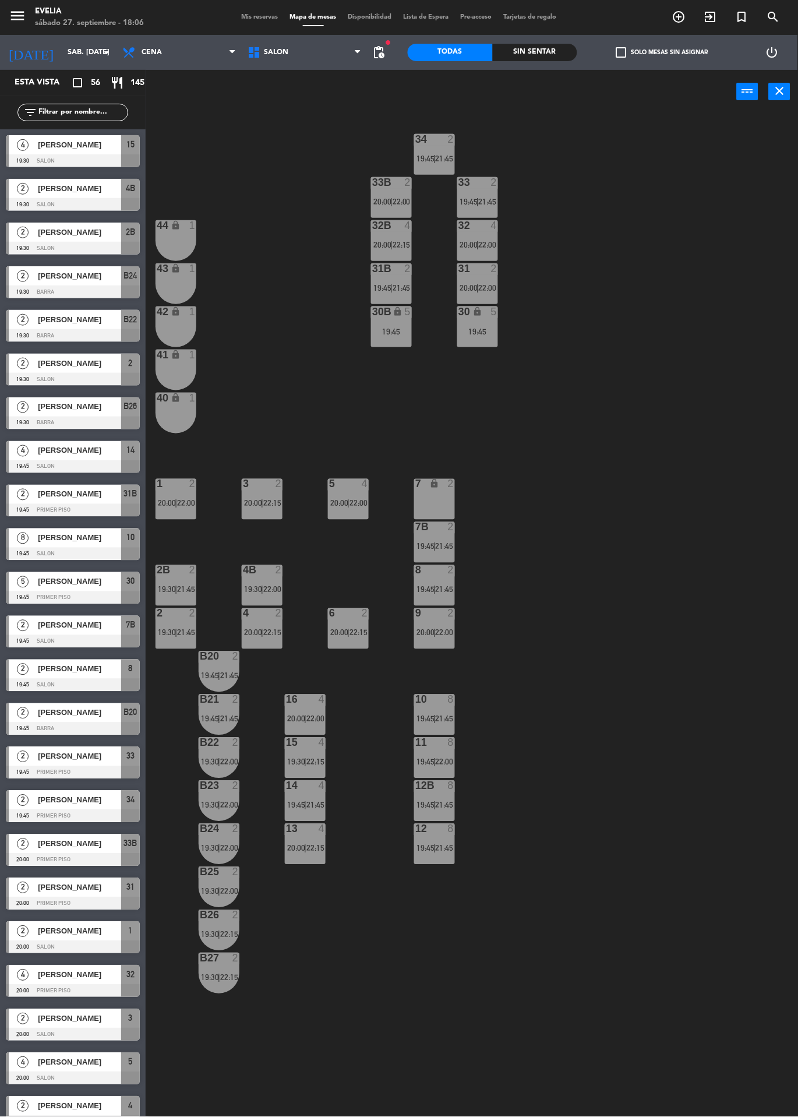
click at [289, 570] on div "2" at bounding box center [281, 570] width 19 height 10
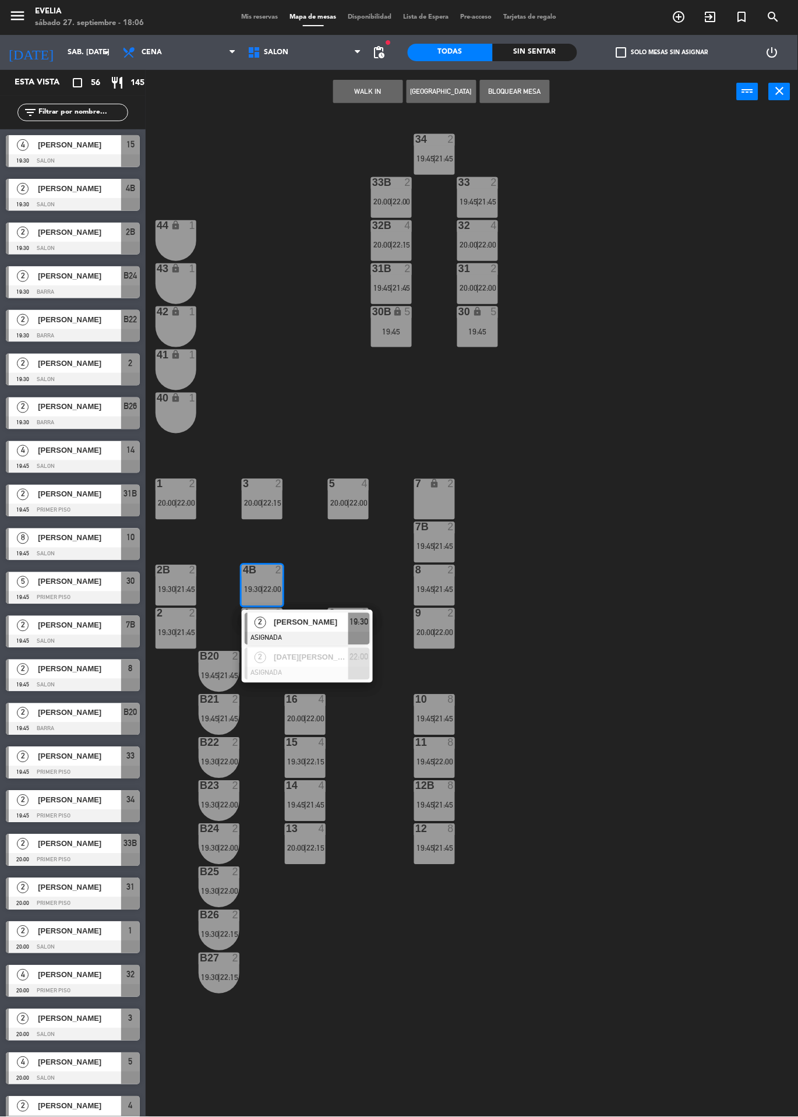
click at [453, 544] on span "21:45" at bounding box center [445, 546] width 18 height 9
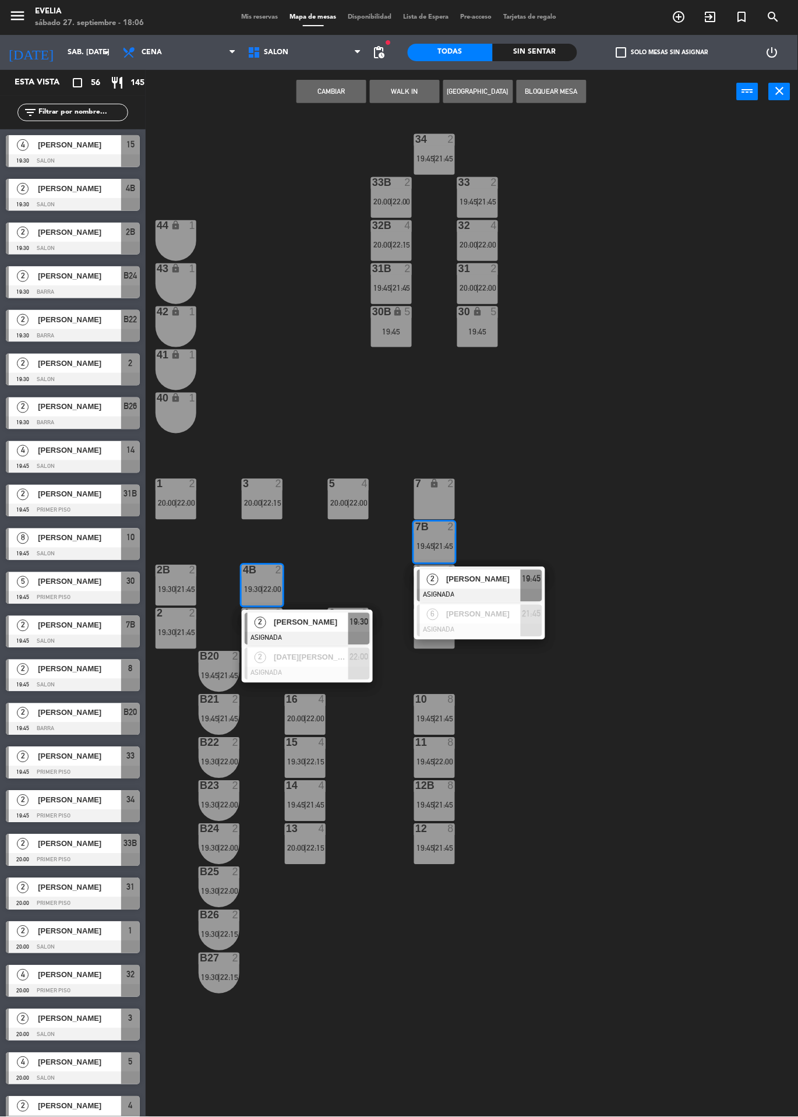
click at [556, 844] on div "34 2 19:45 | 21:45 33B 2 20:00 | 22:00 33 2 19:45 | 21:45 44 lock 1 32B 4 20:00…" at bounding box center [476, 671] width 644 height 1115
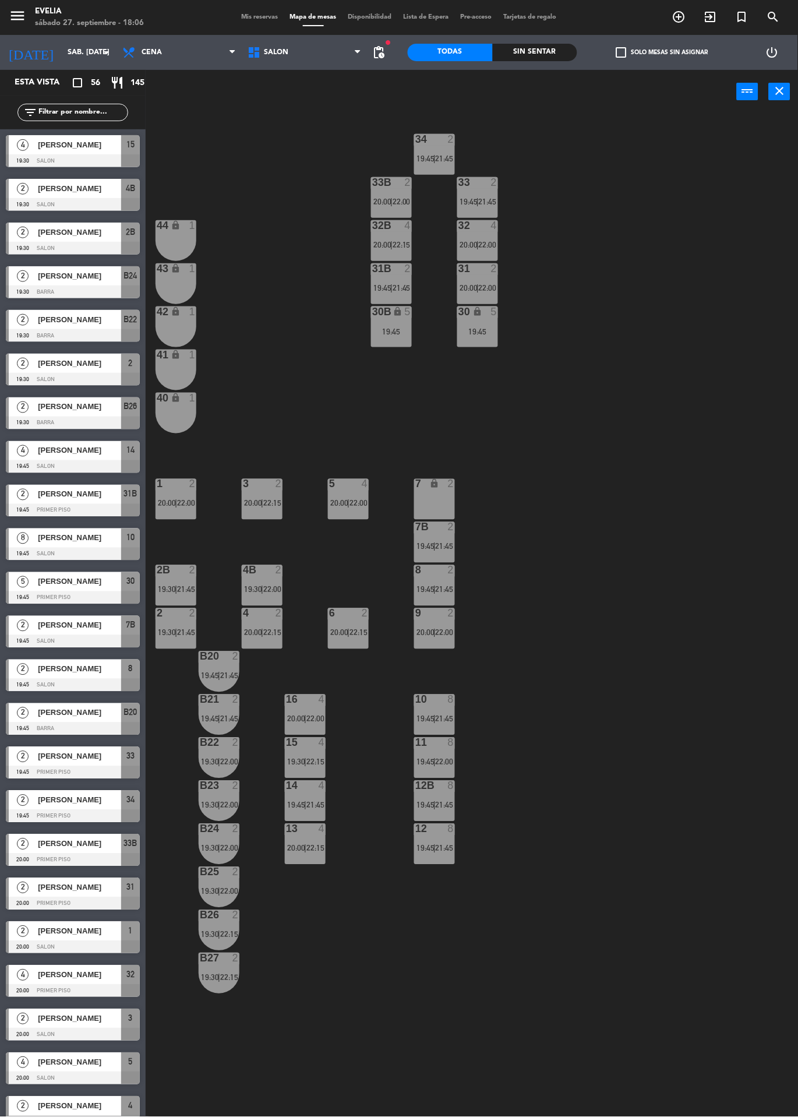
click at [452, 757] on div "11 8 19:45 | 22:00" at bounding box center [434, 758] width 41 height 41
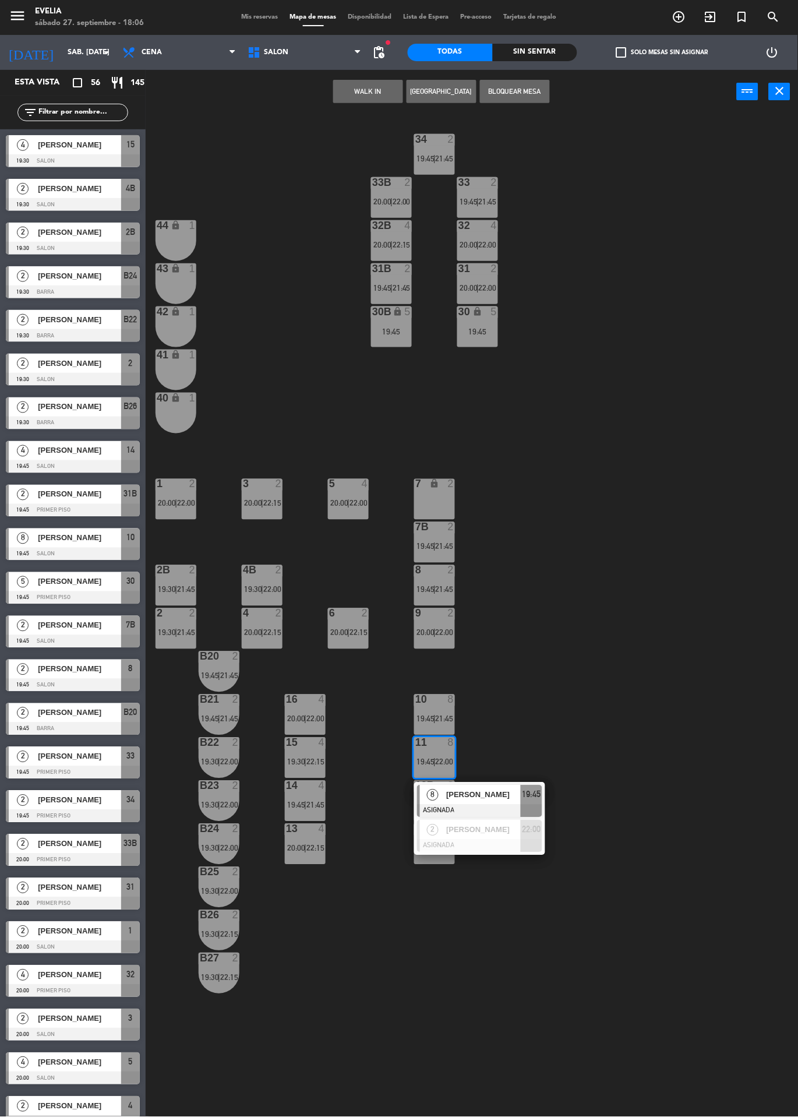
click at [628, 587] on div "34 2 19:45 | 21:45 33B 2 20:00 | 22:00 33 2 19:45 | 21:45 44 lock 1 32B 4 20:00…" at bounding box center [476, 671] width 644 height 1115
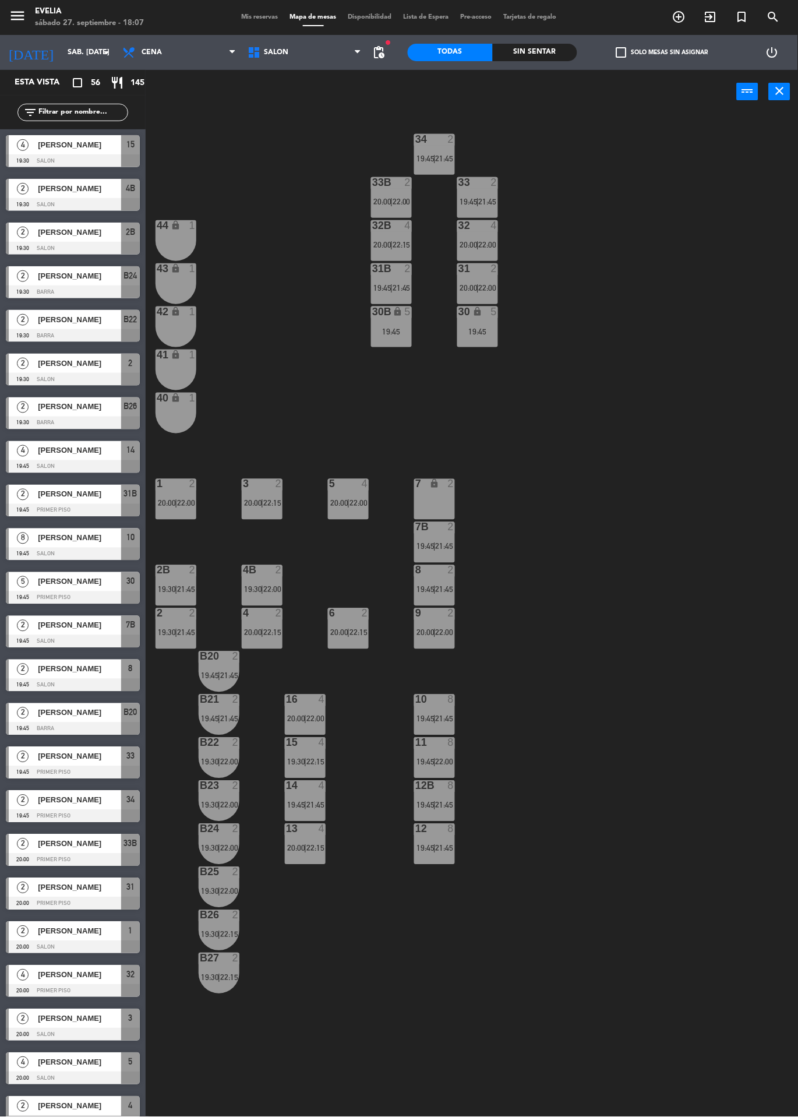
click at [446, 863] on div "12 8 19:45 | 21:45" at bounding box center [434, 844] width 41 height 41
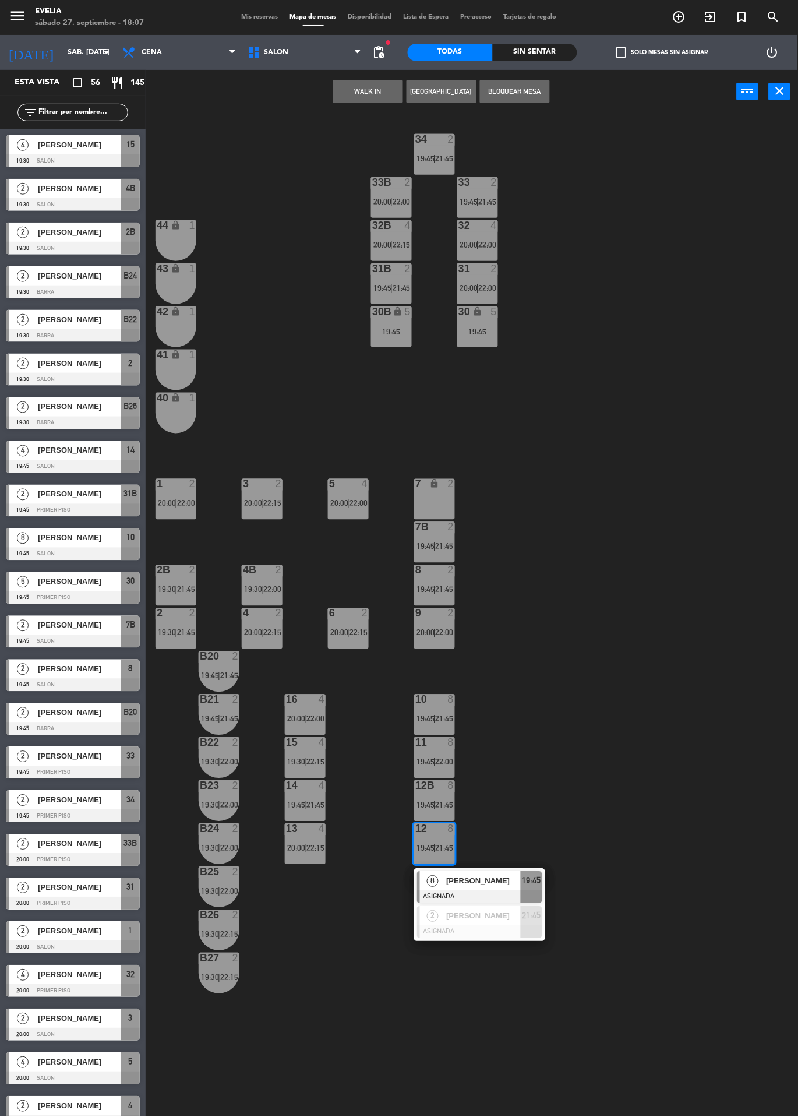
click at [630, 680] on div "34 2 19:45 | 21:45 33B 2 20:00 | 22:00 33 2 19:45 | 21:45 44 lock 1 32B 4 20:00…" at bounding box center [476, 671] width 644 height 1115
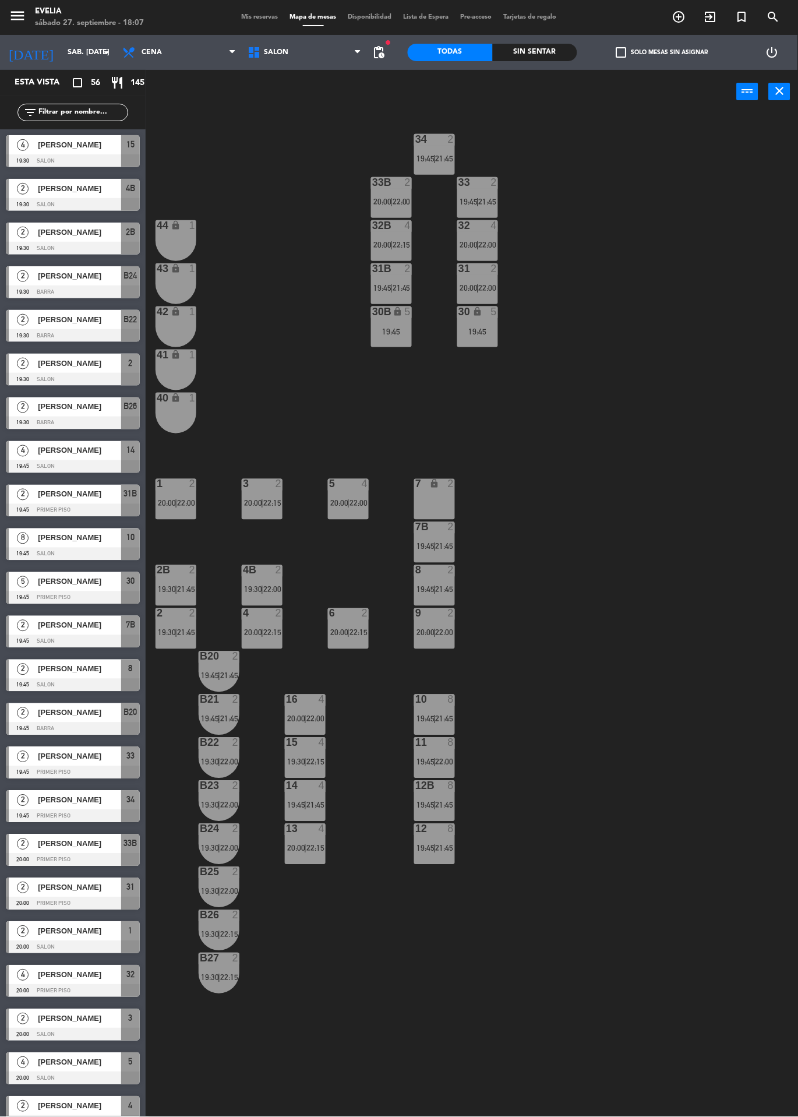
click at [458, 786] on div "8" at bounding box center [453, 786] width 19 height 10
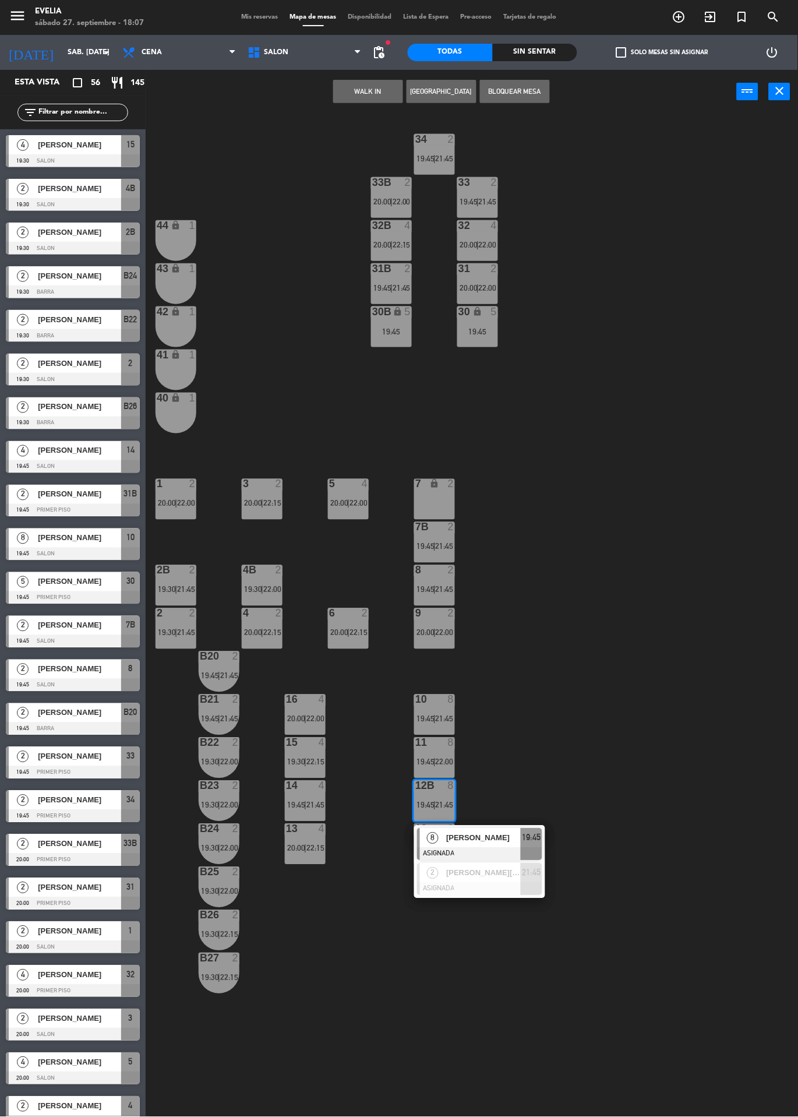
click at [597, 674] on div "34 2 19:45 | 21:45 33B 2 20:00 | 22:00 33 2 19:45 | 21:45 44 lock 1 32B 4 20:00…" at bounding box center [476, 671] width 644 height 1115
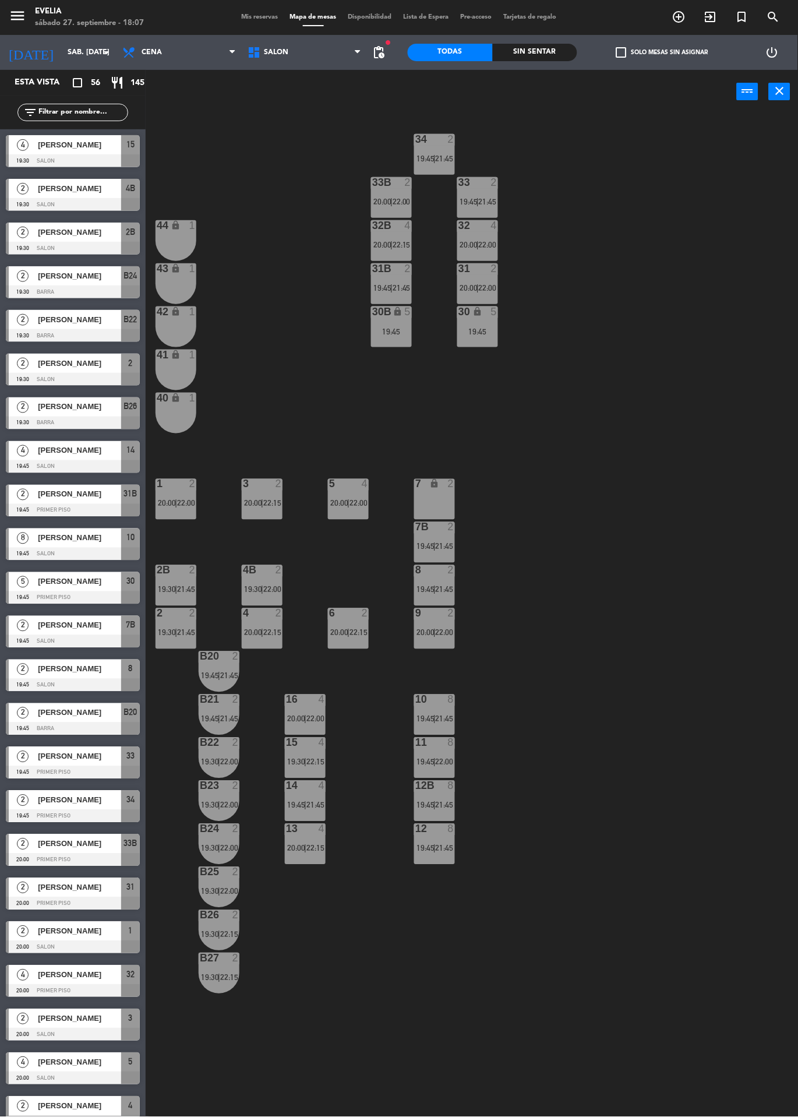
click at [461, 744] on div "8" at bounding box center [453, 743] width 19 height 10
click at [558, 54] on div "Sin sentar" at bounding box center [535, 52] width 85 height 17
click at [684, 57] on label "check_box_outline_blank Solo mesas sin asignar" at bounding box center [662, 52] width 92 height 10
click at [662, 52] on input "check_box_outline_blank Solo mesas sin asignar" at bounding box center [662, 52] width 0 height 0
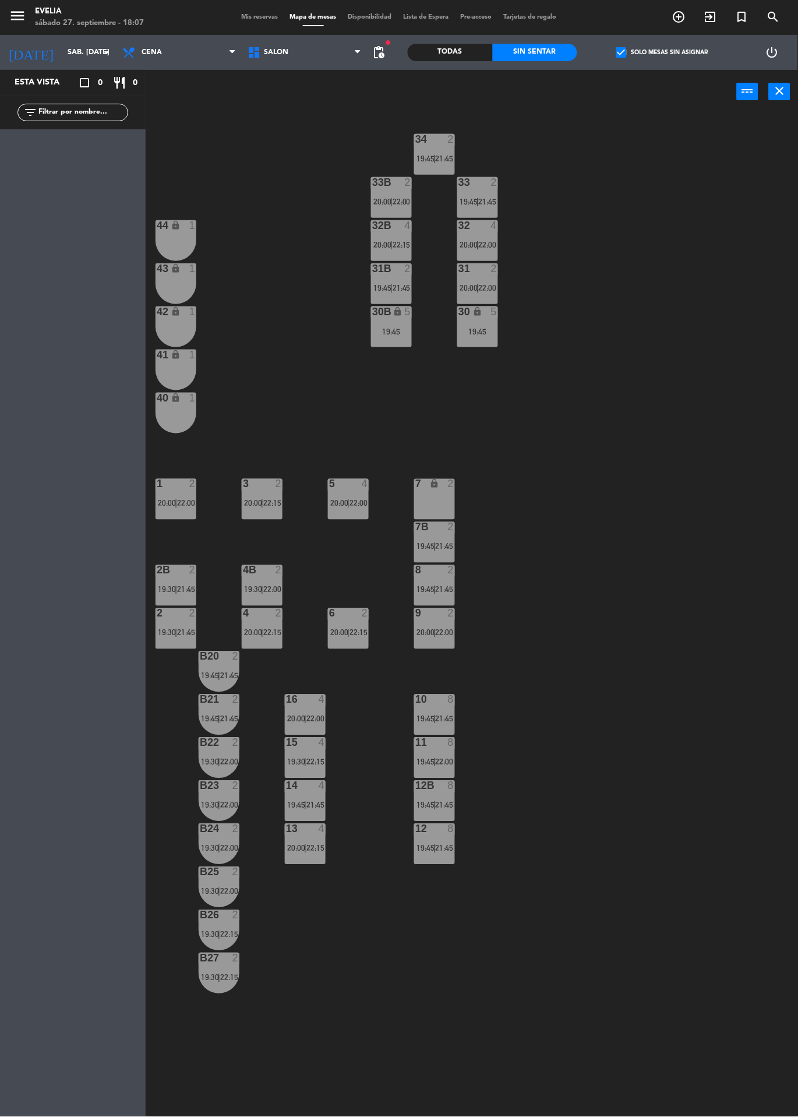
click at [669, 51] on label "check_box Solo mesas sin asignar" at bounding box center [662, 52] width 92 height 10
click at [662, 52] on input "check_box Solo mesas sin asignar" at bounding box center [662, 52] width 0 height 0
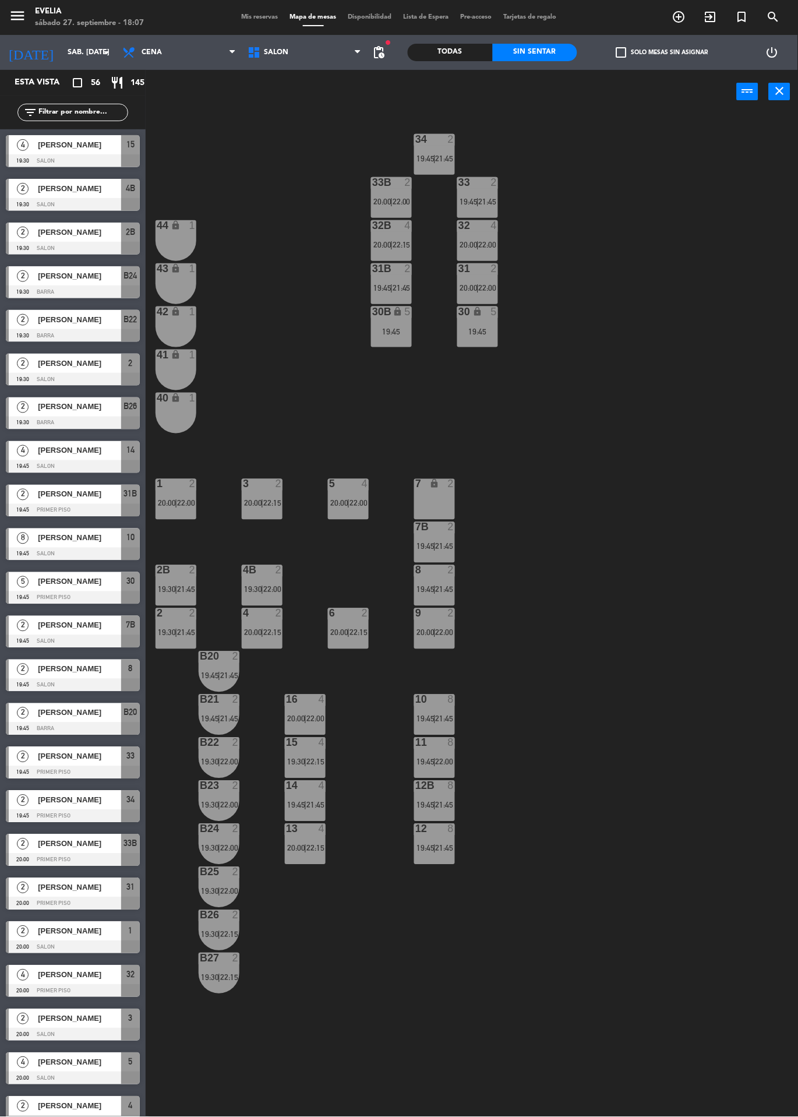
click at [479, 57] on div "Todas" at bounding box center [450, 52] width 85 height 17
click at [496, 294] on div "31 2 20:00 | 22:00" at bounding box center [477, 283] width 41 height 41
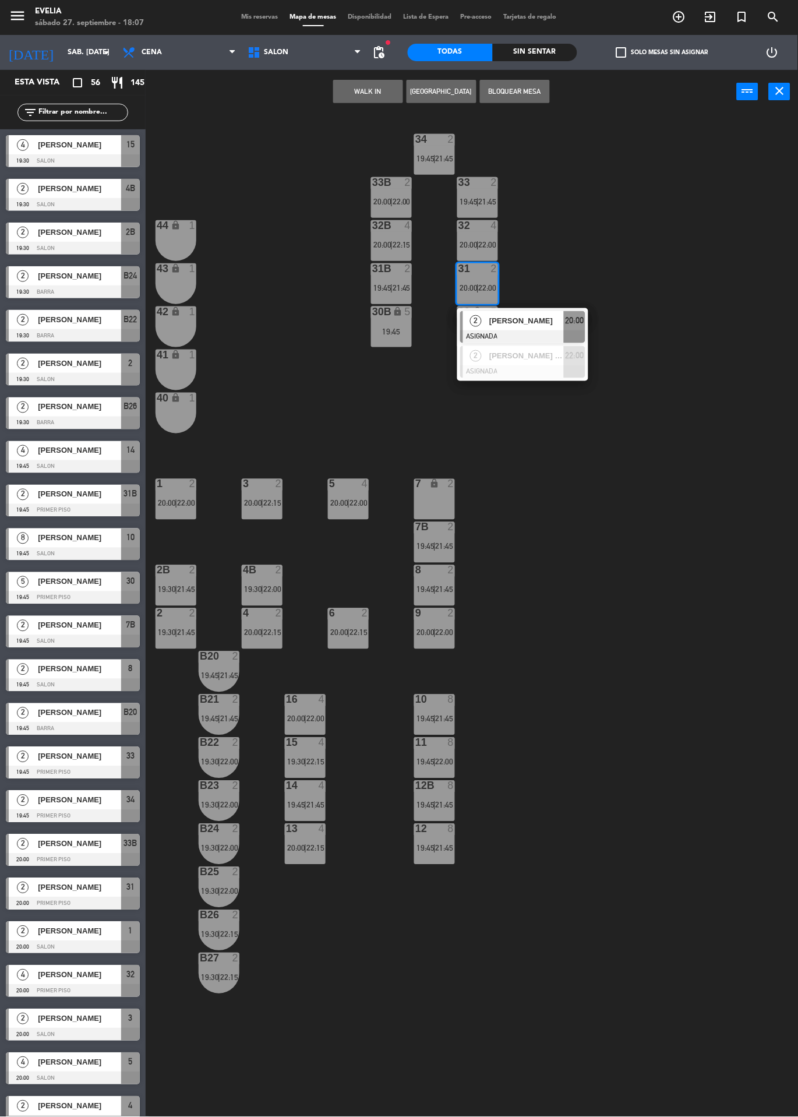
click at [606, 263] on div "34 2 19:45 | 21:45 33B 2 20:00 | 22:00 33 2 19:45 | 21:45 44 lock 1 32B 4 20:00…" at bounding box center [476, 671] width 644 height 1115
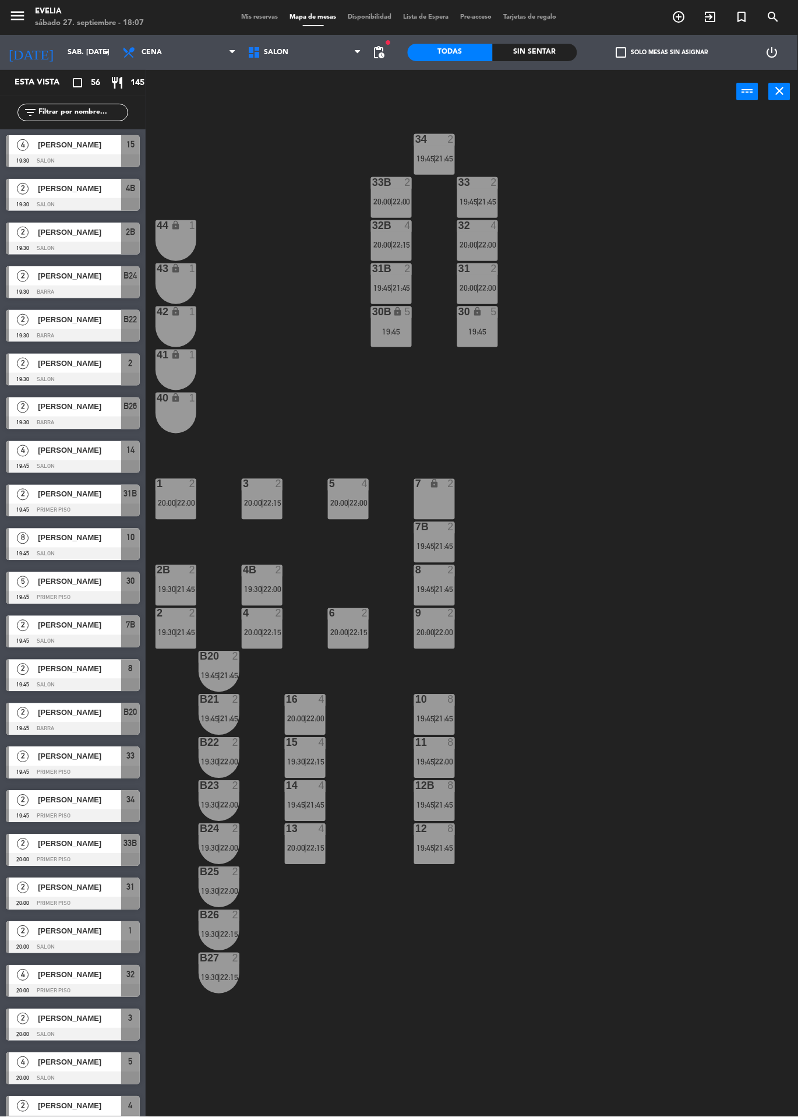
click at [494, 227] on div "4" at bounding box center [494, 225] width 7 height 10
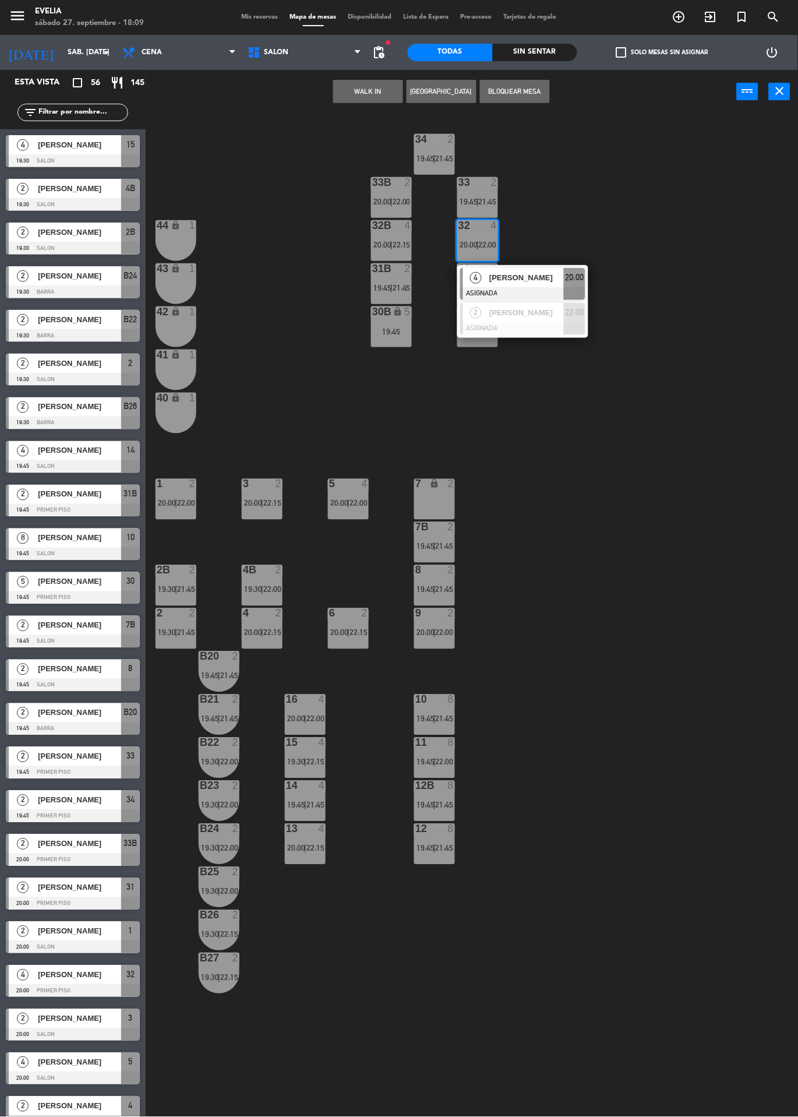
click at [632, 498] on div "34 2 19:45 | 21:45 33B 2 20:00 | 22:00 33 2 19:45 | 21:45 44 lock 1 32B 4 20:00…" at bounding box center [476, 671] width 644 height 1115
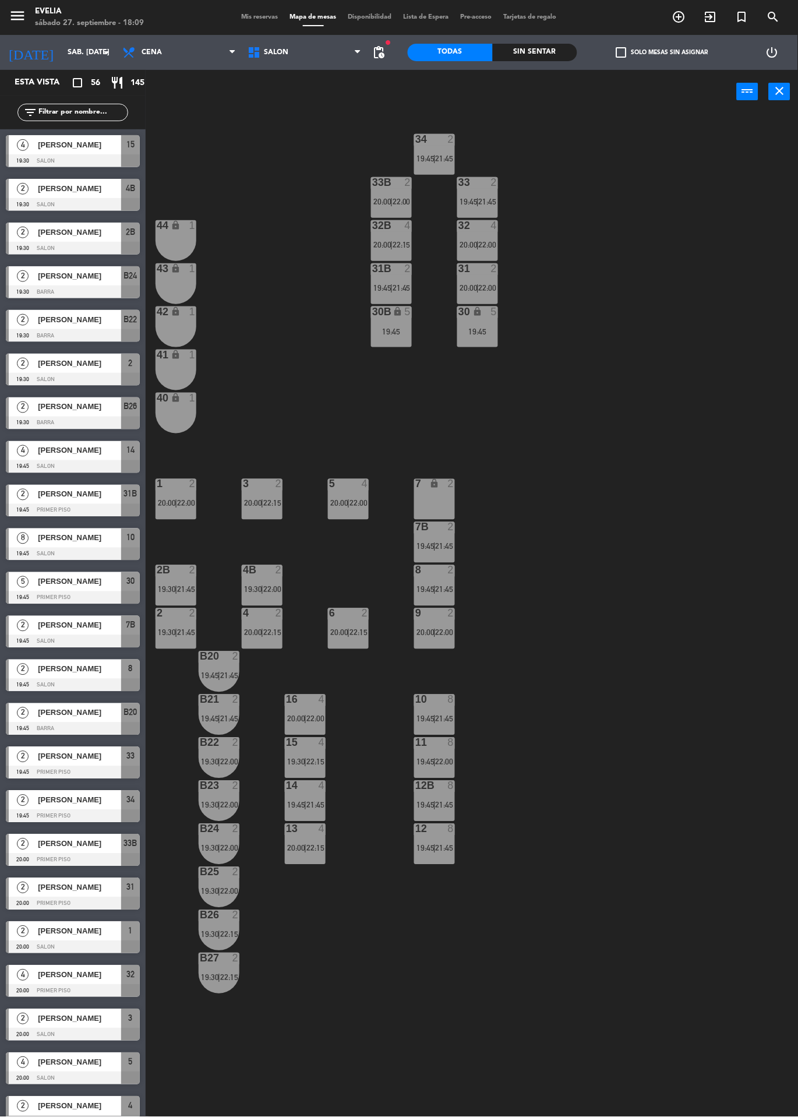
click at [449, 718] on span "21:45" at bounding box center [445, 718] width 18 height 9
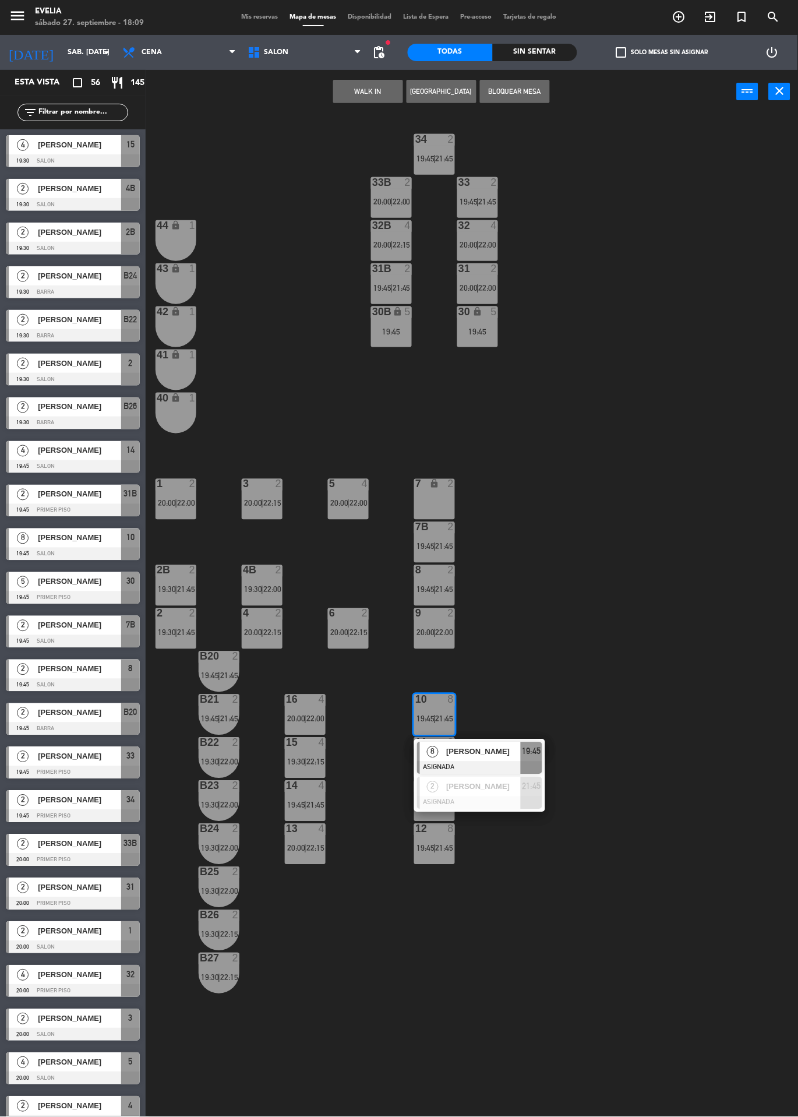
click at [611, 587] on div "34 2 19:45 | 21:45 33B 2 20:00 | 22:00 33 2 19:45 | 21:45 44 lock 1 32B 4 20:00…" at bounding box center [476, 671] width 644 height 1115
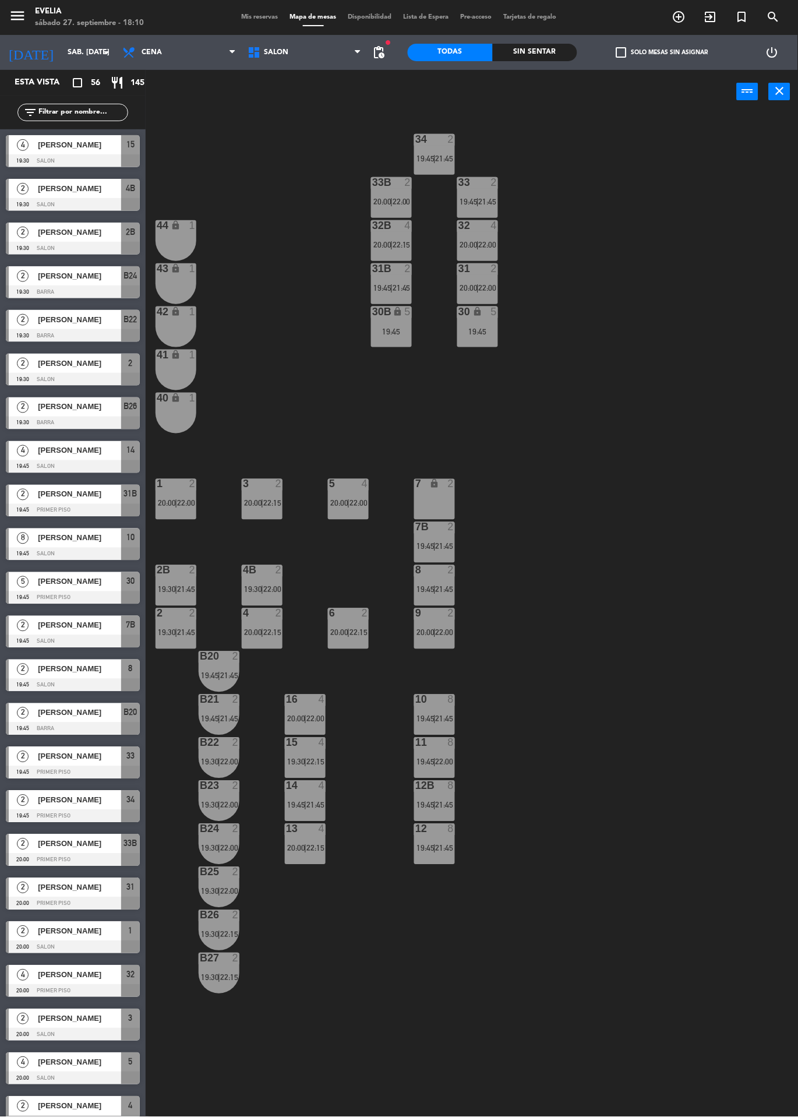
click at [416, 743] on div "11" at bounding box center [415, 743] width 1 height 10
click at [605, 548] on div "34 2 19:45 | 21:45 33B 2 20:00 | 22:00 33 2 19:45 | 21:45 44 lock 1 32B 4 20:00…" at bounding box center [476, 671] width 644 height 1115
click at [435, 569] on div at bounding box center [434, 570] width 19 height 10
click at [651, 407] on div "34 2 19:45 | 21:45 33B 2 20:00 | 22:00 33 2 19:45 | 21:45 44 lock 1 32B 4 20:00…" at bounding box center [476, 671] width 644 height 1115
click at [450, 648] on div "9 2 20:00 | 22:00" at bounding box center [434, 628] width 41 height 41
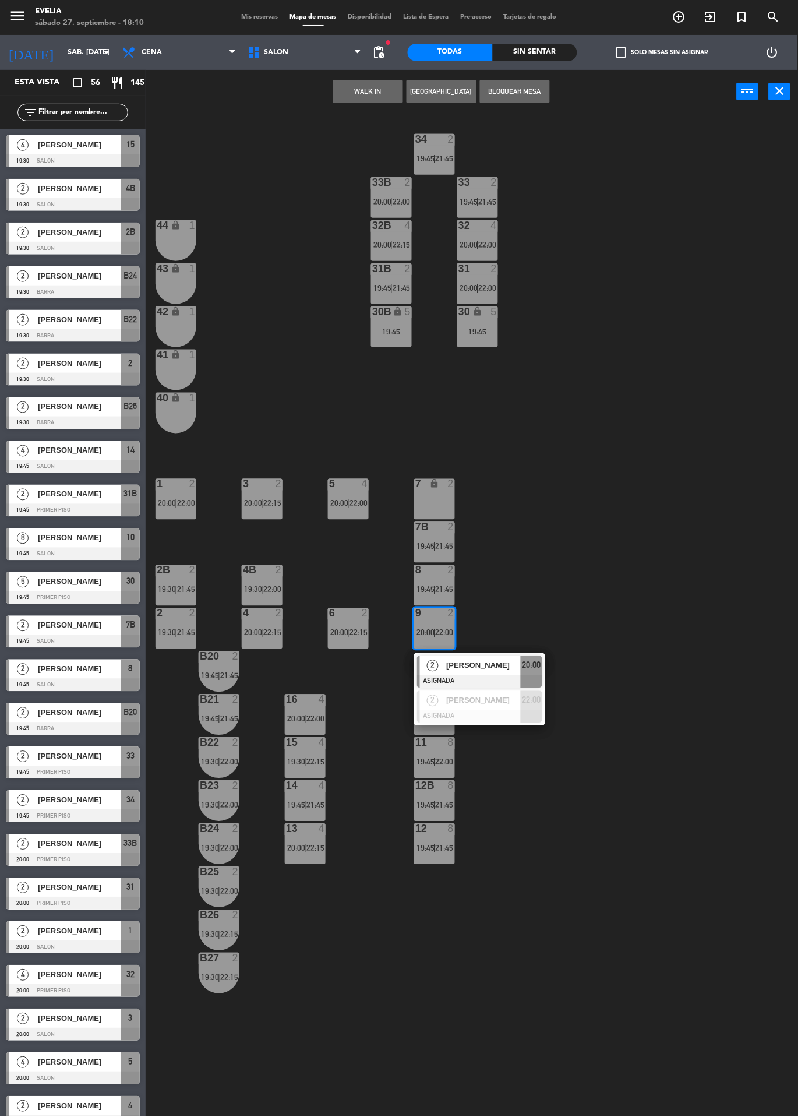
click at [574, 442] on div "34 2 19:45 | 21:45 33B 2 20:00 | 22:00 33 2 19:45 | 21:45 44 lock 1 32B 4 20:00…" at bounding box center [476, 671] width 644 height 1115
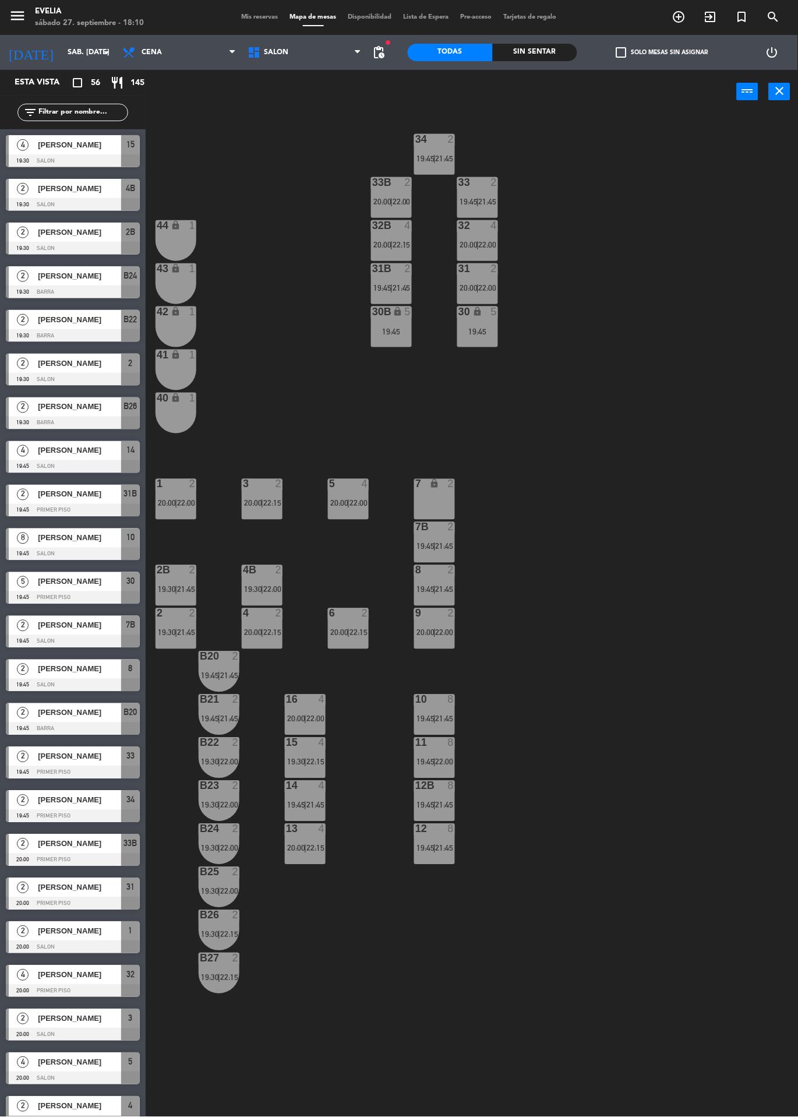
click at [533, 478] on div "34 2 19:45 | 21:45 33B 2 20:00 | 22:00 33 2 19:45 | 21:45 44 lock 1 32B 4 20:00…" at bounding box center [476, 671] width 644 height 1115
click at [696, 204] on div "34 2 19:45 | 21:45 33B 2 20:00 | 22:00 33 2 19:45 | 21:45 44 lock 1 32B 4 20:00…" at bounding box center [476, 671] width 644 height 1115
